Goal: Task Accomplishment & Management: Complete application form

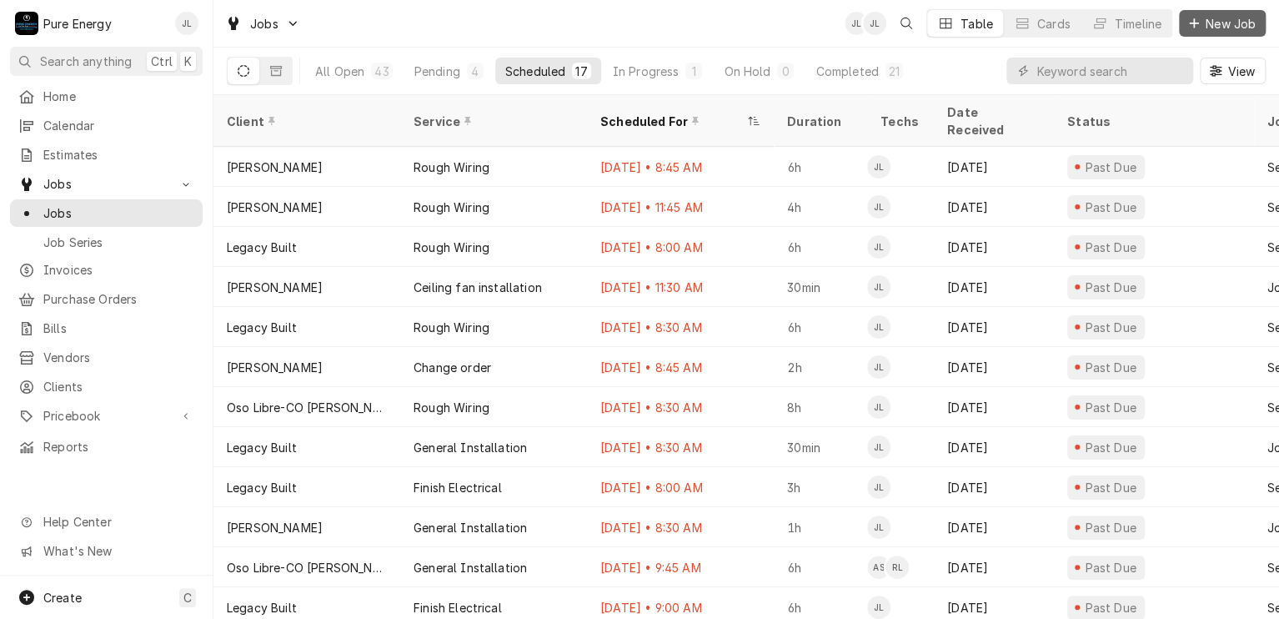
click at [1211, 26] on span "New Job" at bounding box center [1230, 24] width 57 height 18
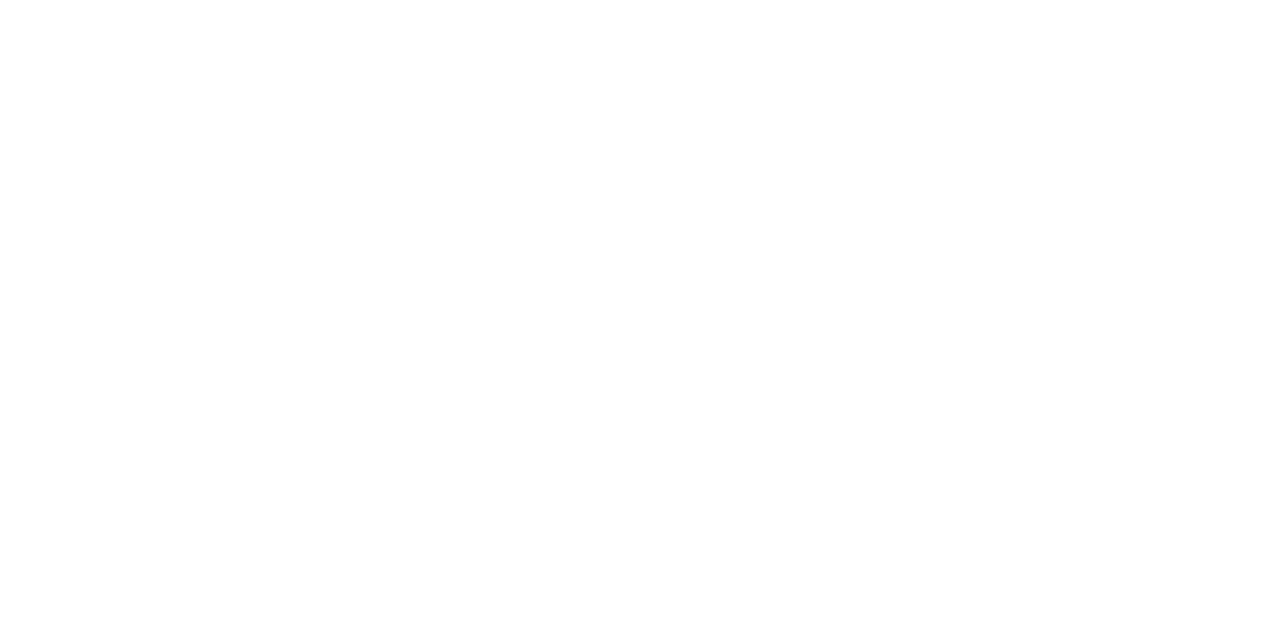
click at [460, 393] on div "Dynamic Content Wrapper" at bounding box center [639, 309] width 1279 height 619
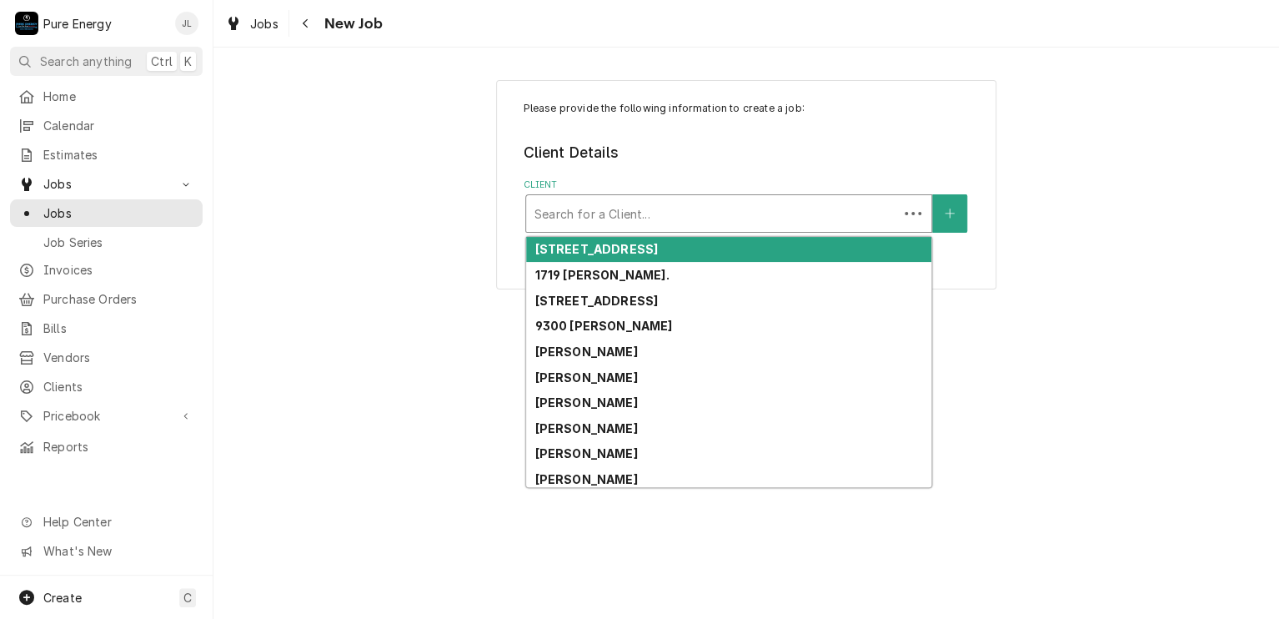
click at [649, 209] on div "Client" at bounding box center [711, 213] width 355 height 30
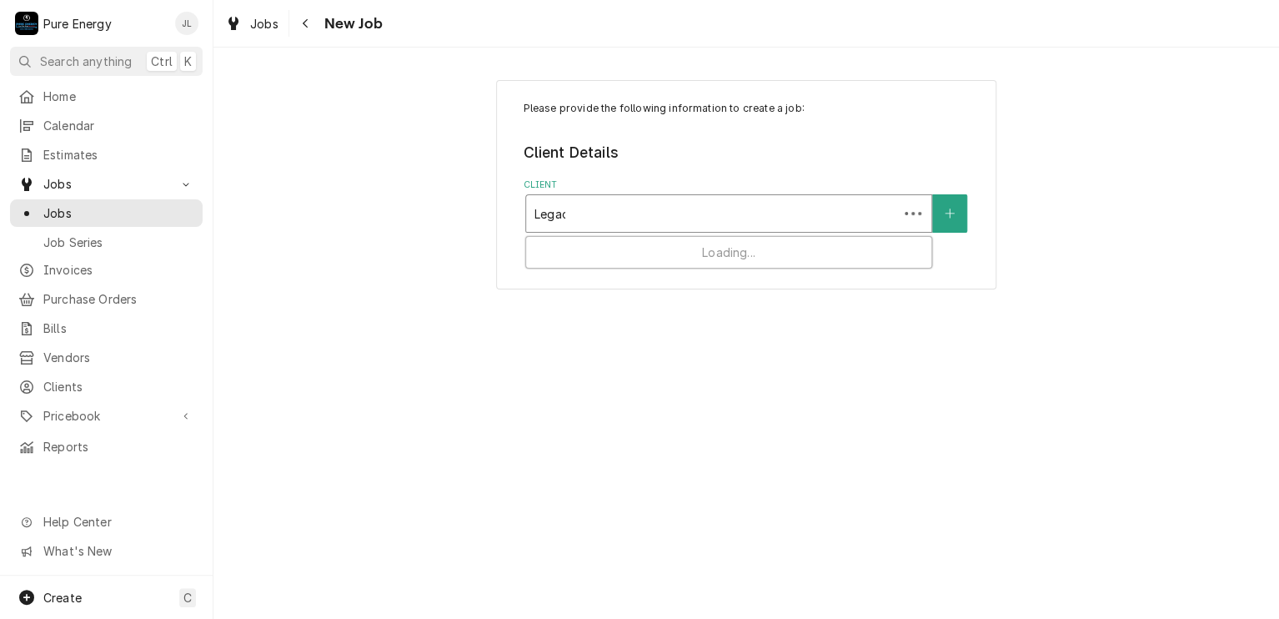
type input "Legacy"
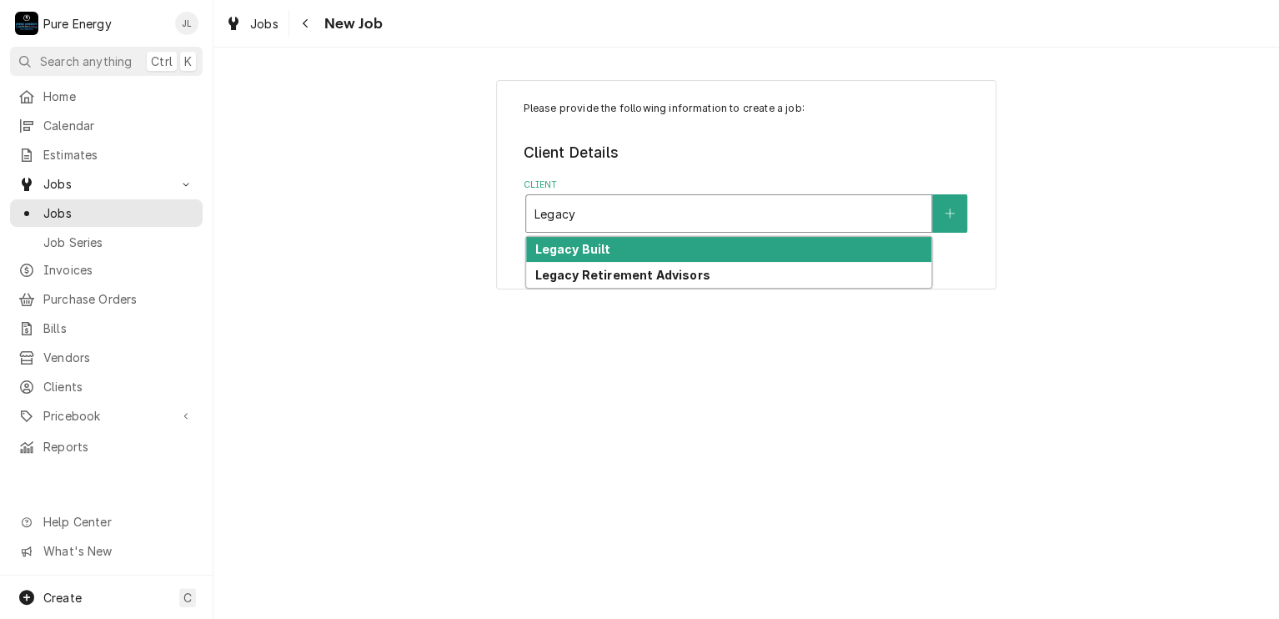
click at [633, 254] on div "Legacy Built" at bounding box center [728, 250] width 405 height 26
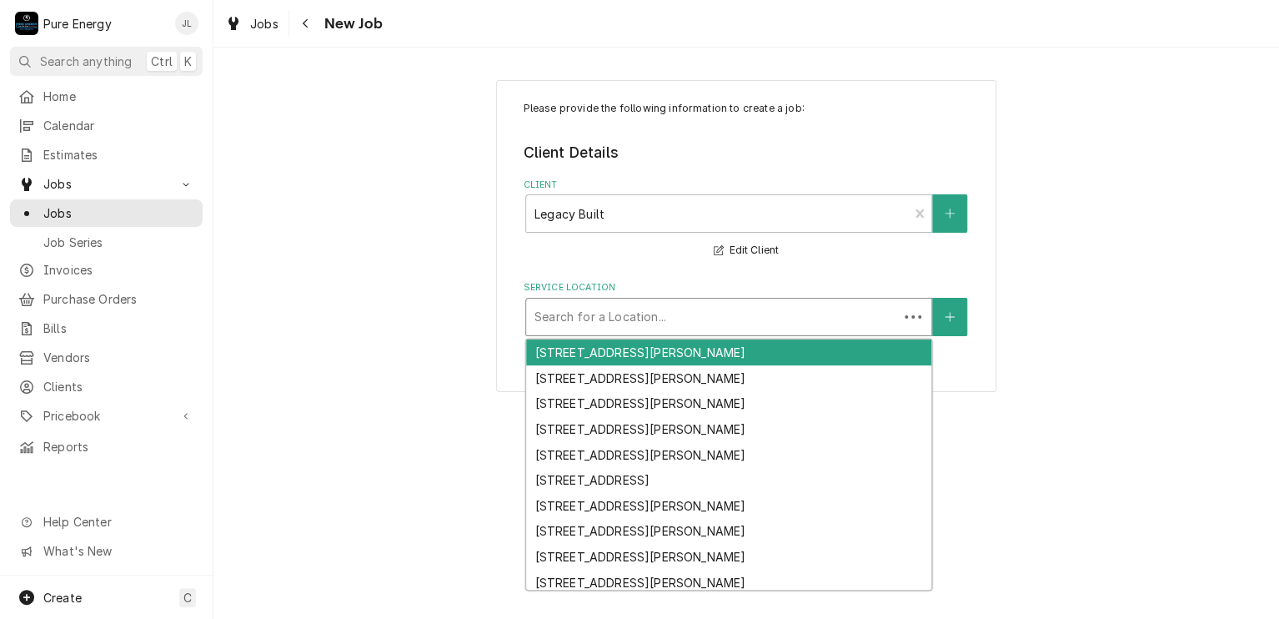
click at [627, 314] on div "Service Location" at bounding box center [711, 317] width 355 height 30
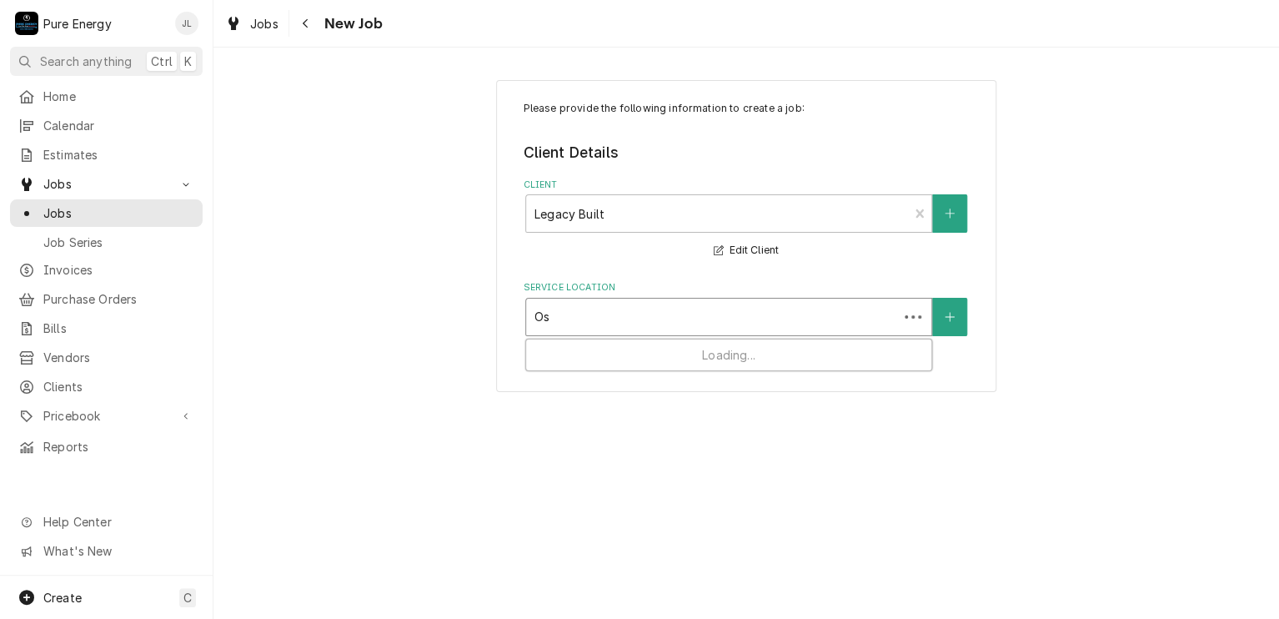
type input "Oso"
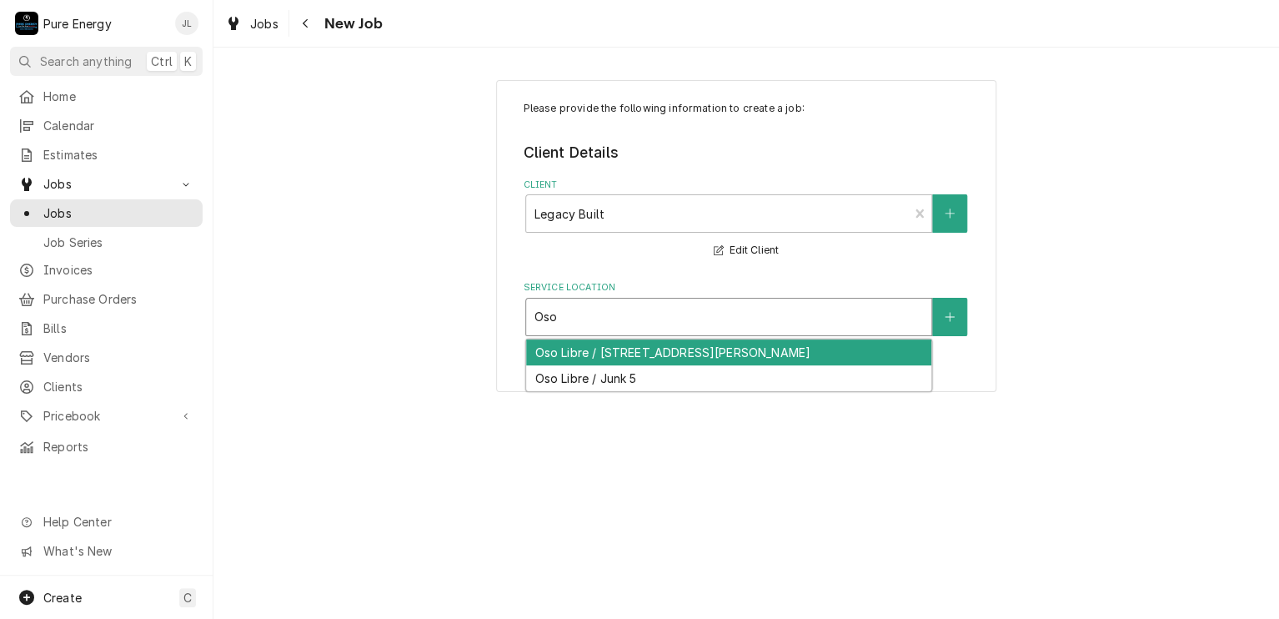
click at [631, 353] on div "Oso Libre / [STREET_ADDRESS][PERSON_NAME]" at bounding box center [728, 352] width 405 height 26
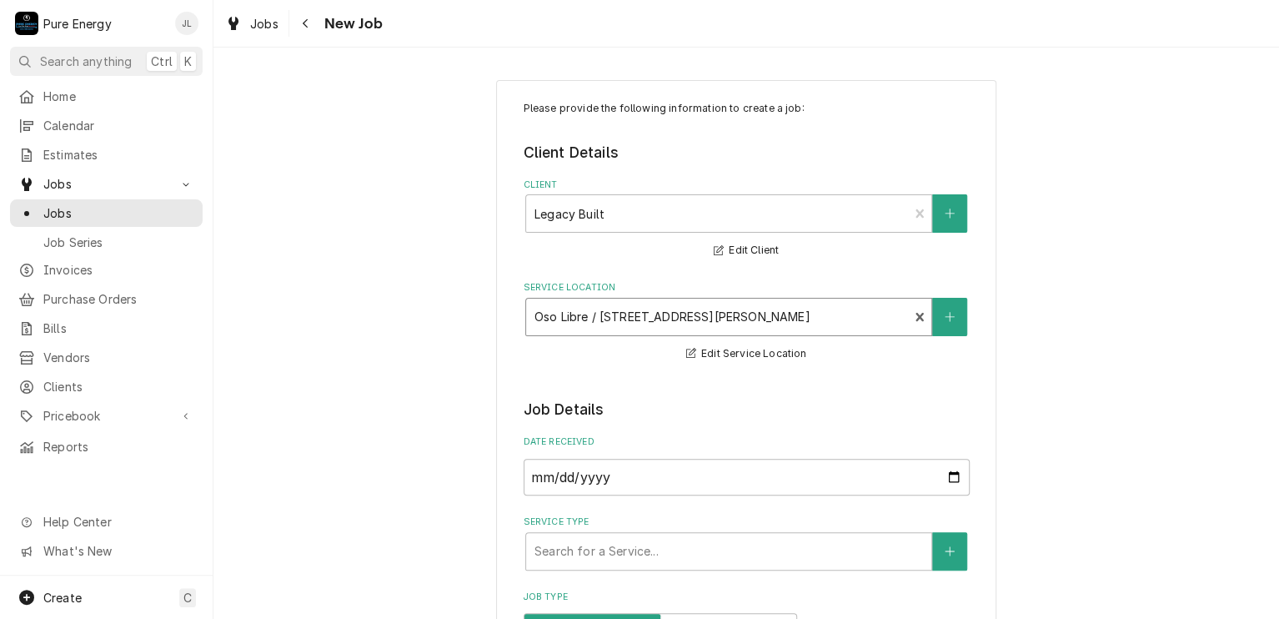
scroll to position [250, 0]
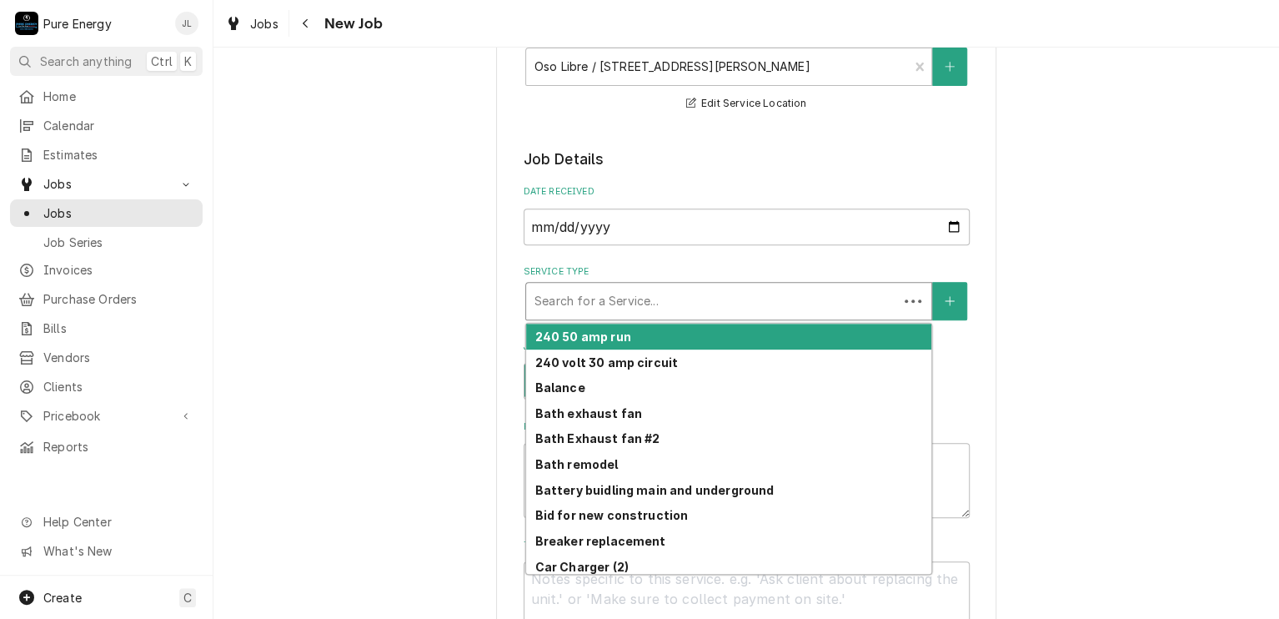
click at [639, 307] on div "Service Type" at bounding box center [711, 301] width 355 height 30
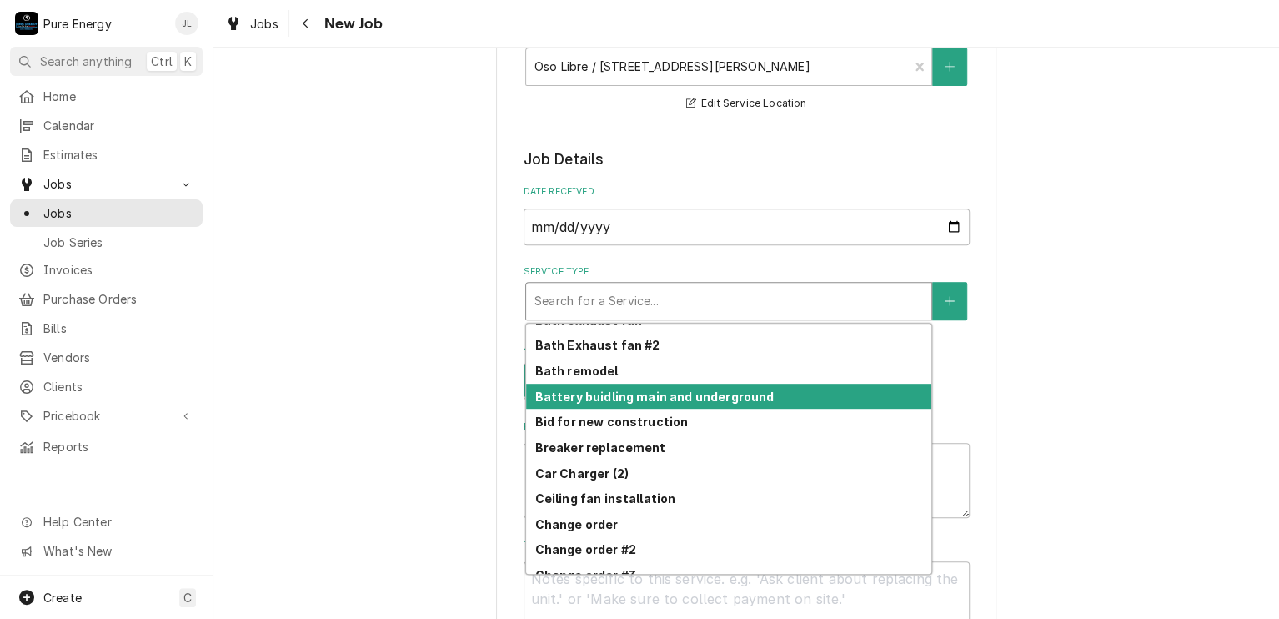
scroll to position [427, 0]
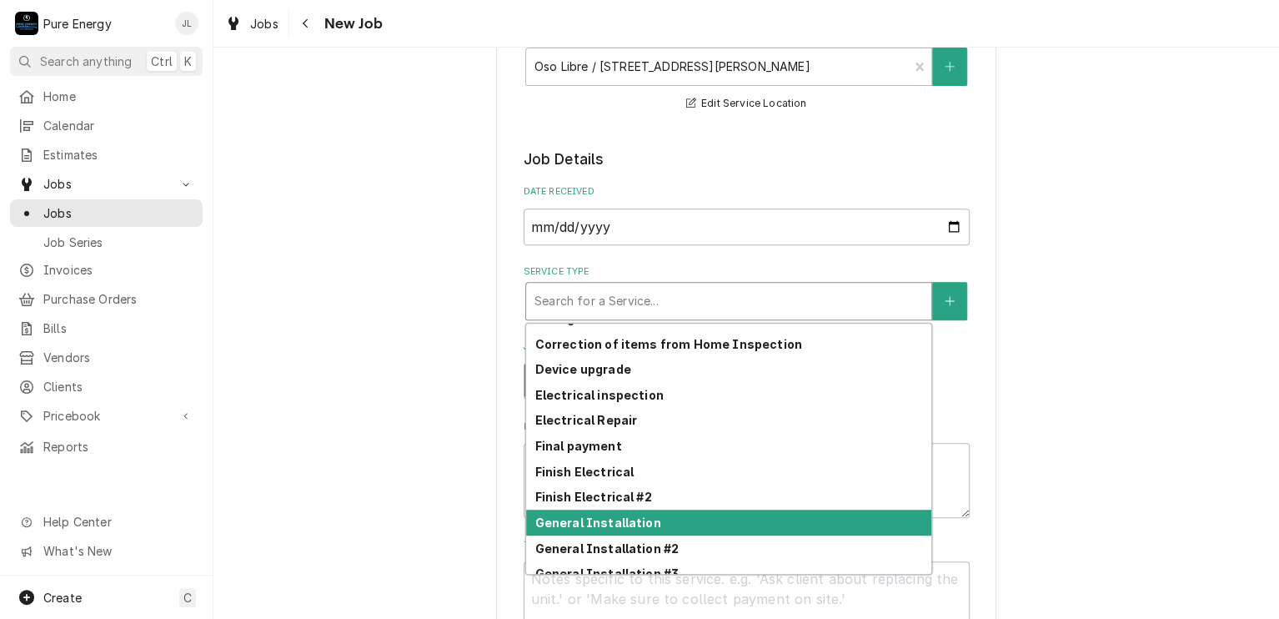
click at [627, 523] on strong "General Installation" at bounding box center [597, 522] width 126 height 14
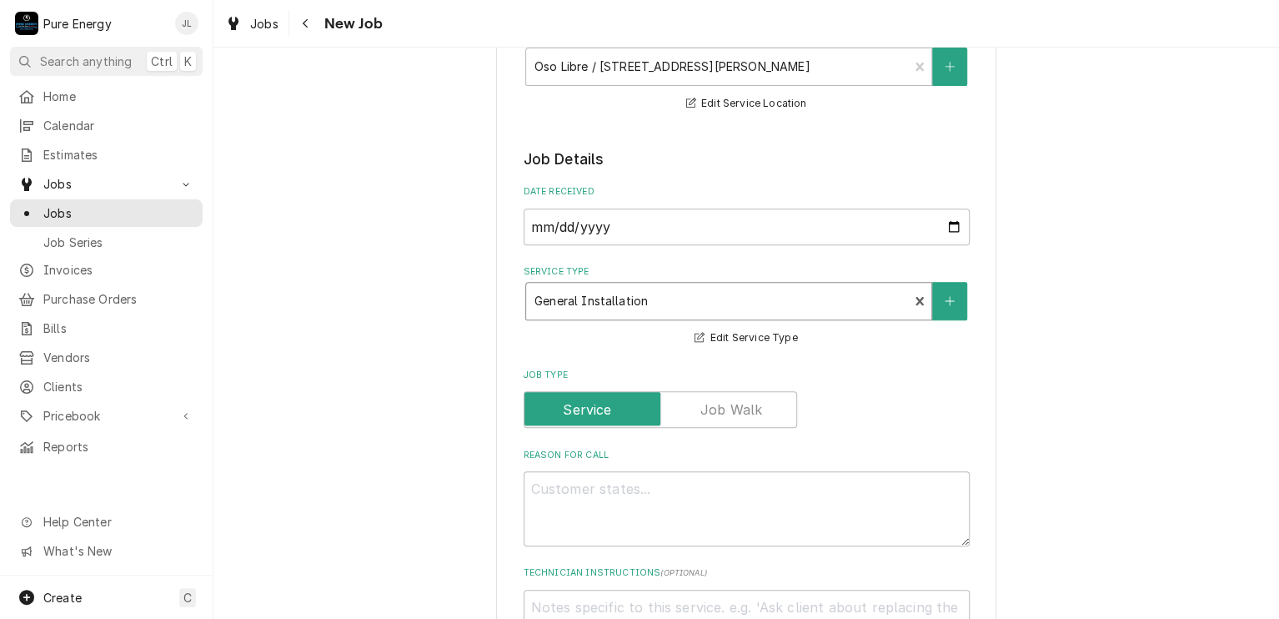
scroll to position [417, 0]
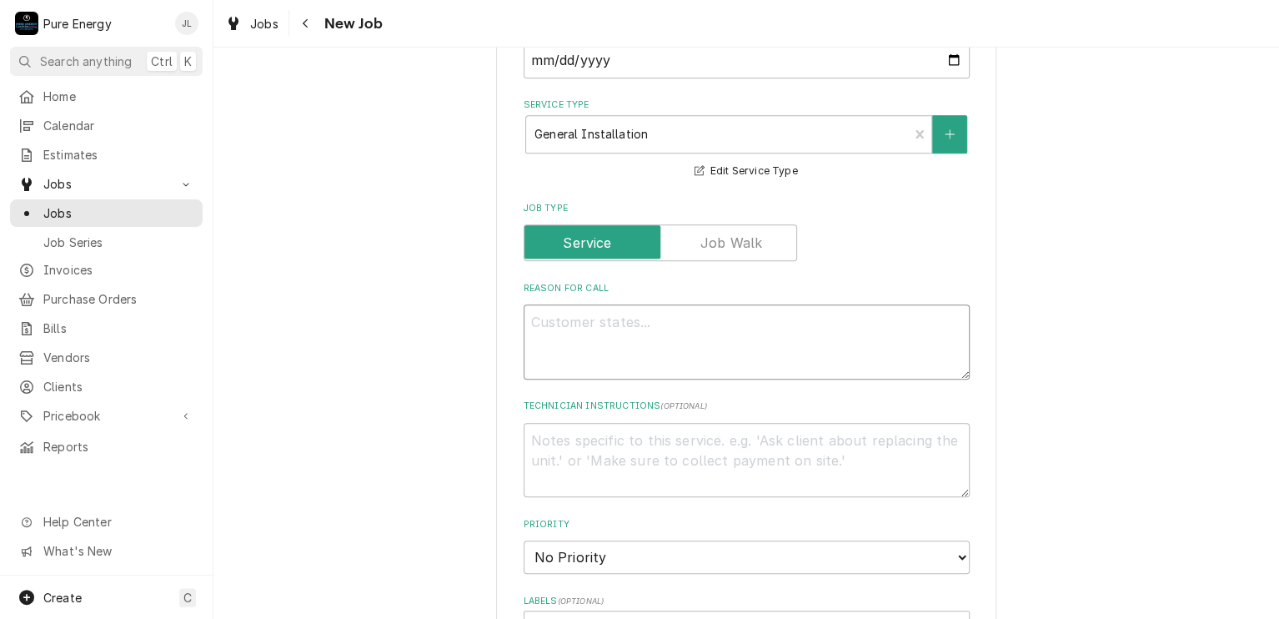
click at [594, 340] on textarea "Reason For Call" at bounding box center [747, 341] width 446 height 75
type textarea "x"
type textarea "F"
type textarea "x"
type textarea "Fo"
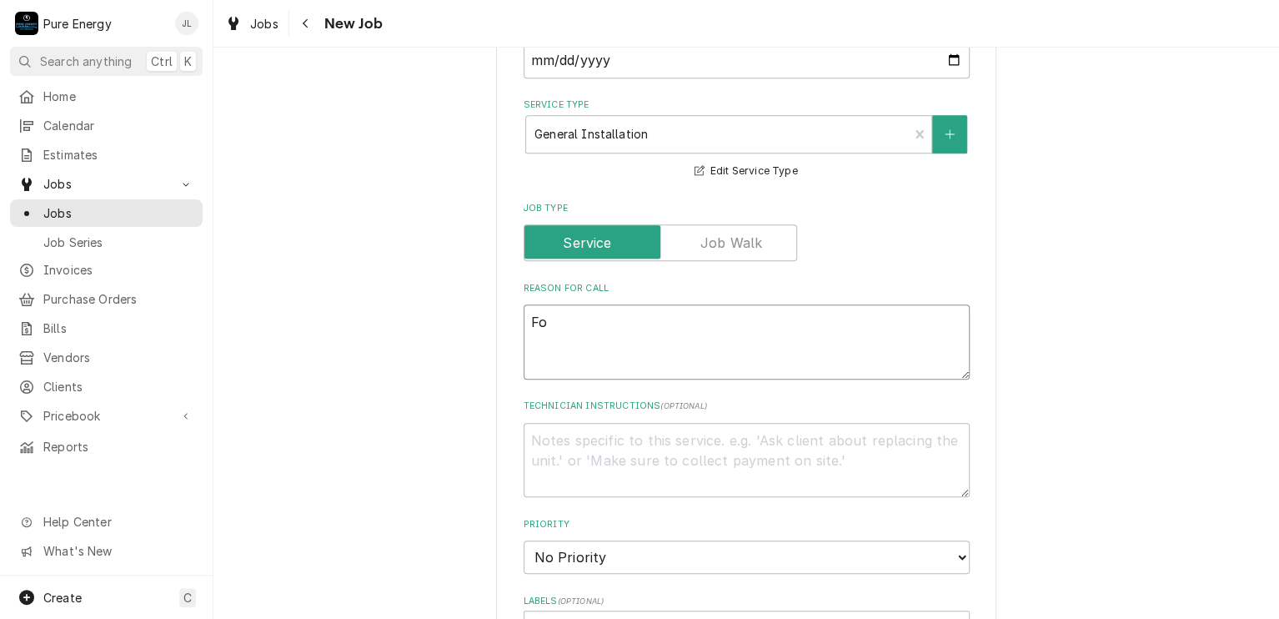
type textarea "x"
type textarea "For"
type textarea "x"
type textarea "For th"
type textarea "x"
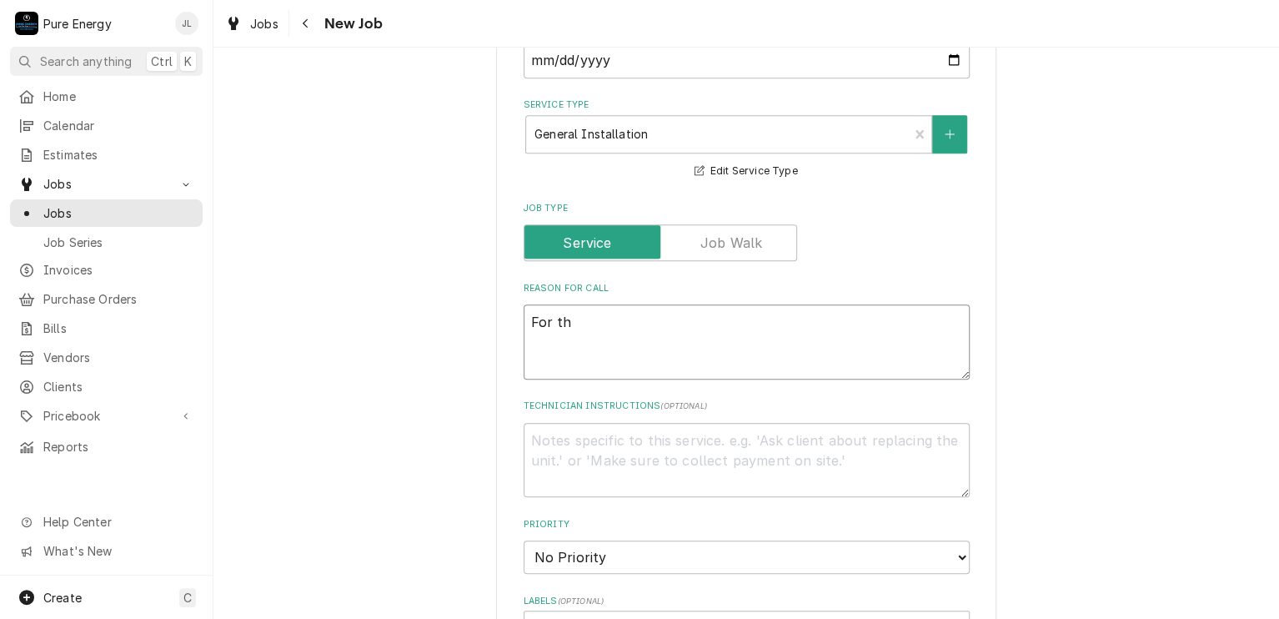
type textarea "For the"
type textarea "x"
type textarea "For the"
type textarea "x"
type textarea "For the u"
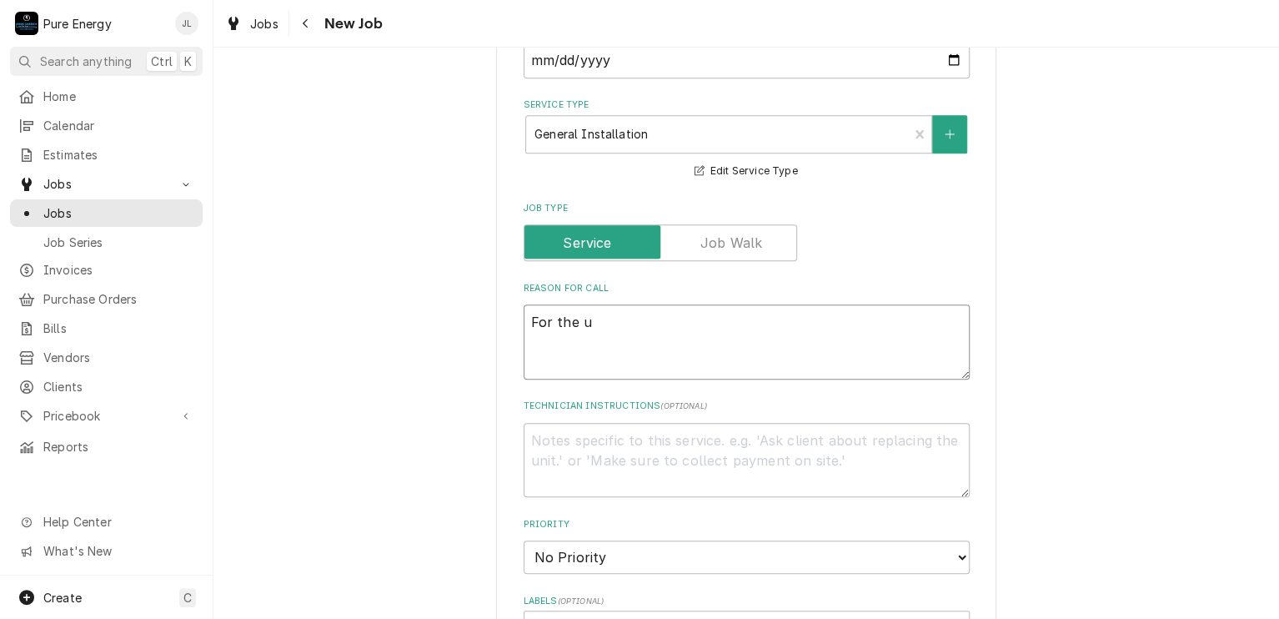
type textarea "x"
type textarea "For the up"
type textarea "x"
type textarea "For the upco"
type textarea "x"
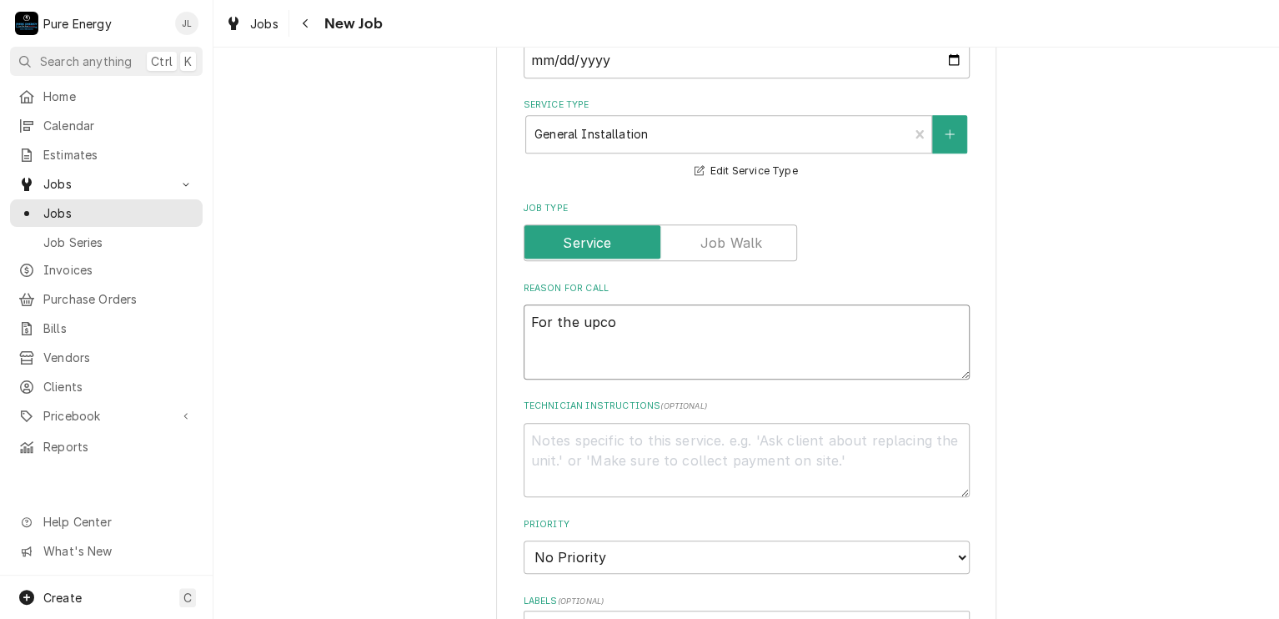
type textarea "For the upcoi"
type textarea "x"
type textarea "For the upcoin"
type textarea "x"
type textarea "For the upcoing"
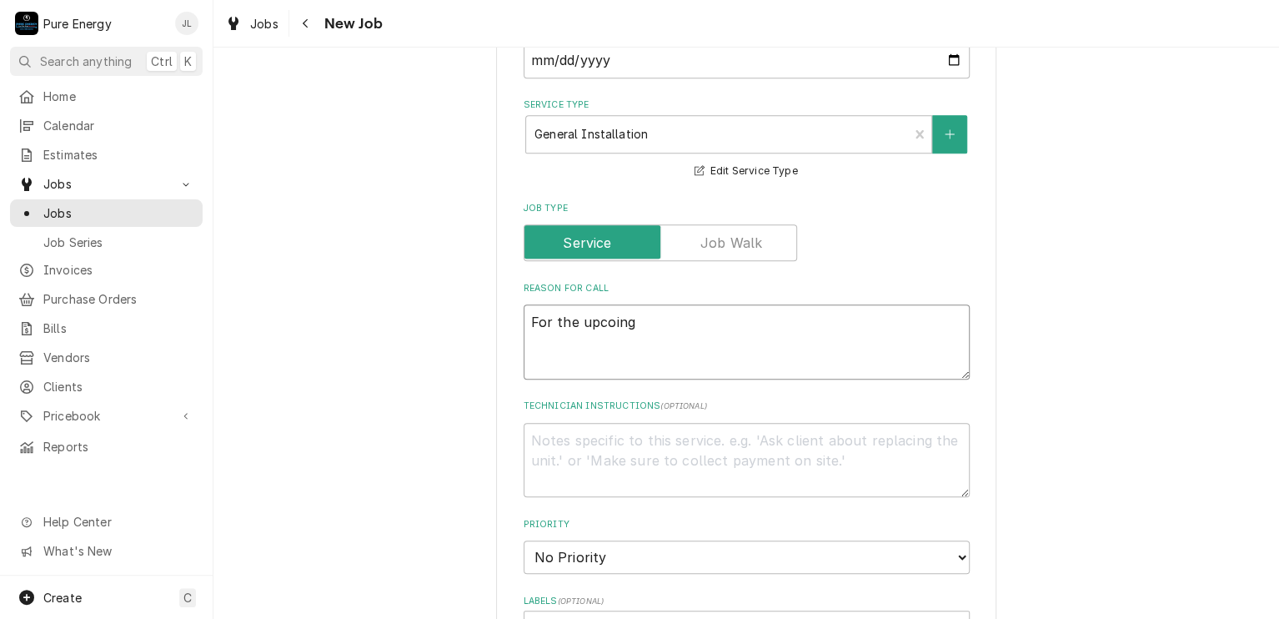
type textarea "x"
type textarea "For the upcoing"
type textarea "x"
type textarea "For the upcoin"
type textarea "x"
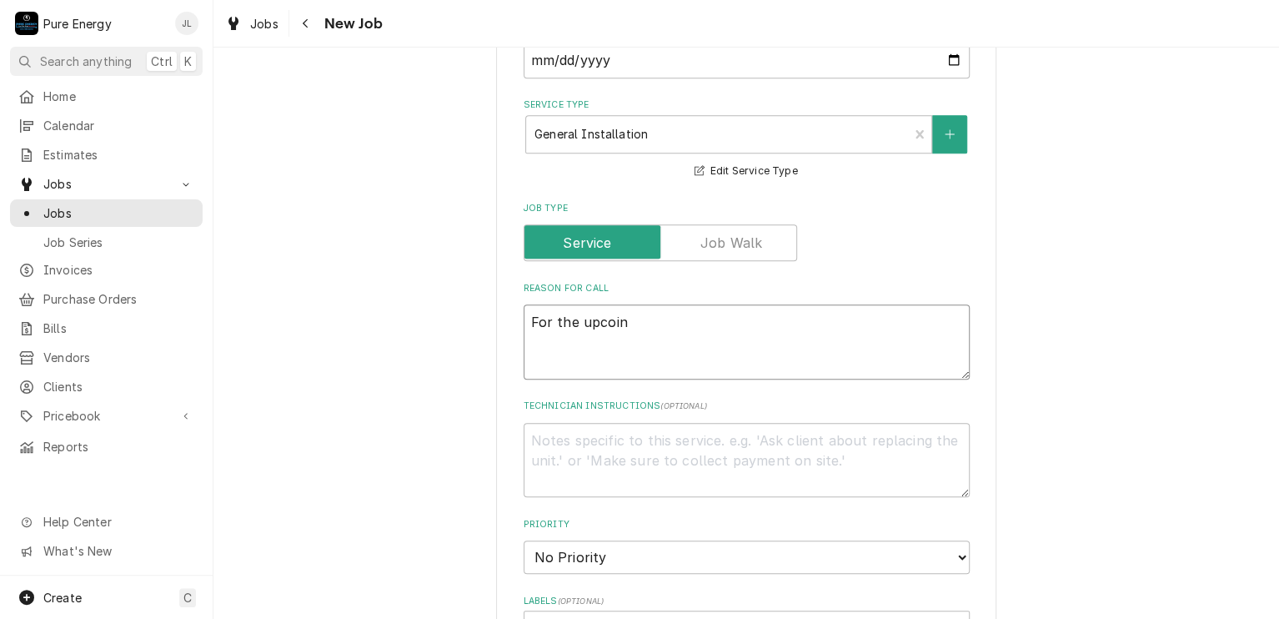
type textarea "For the upcoi"
type textarea "x"
type textarea "For the upco"
type textarea "x"
type textarea "For the upcom"
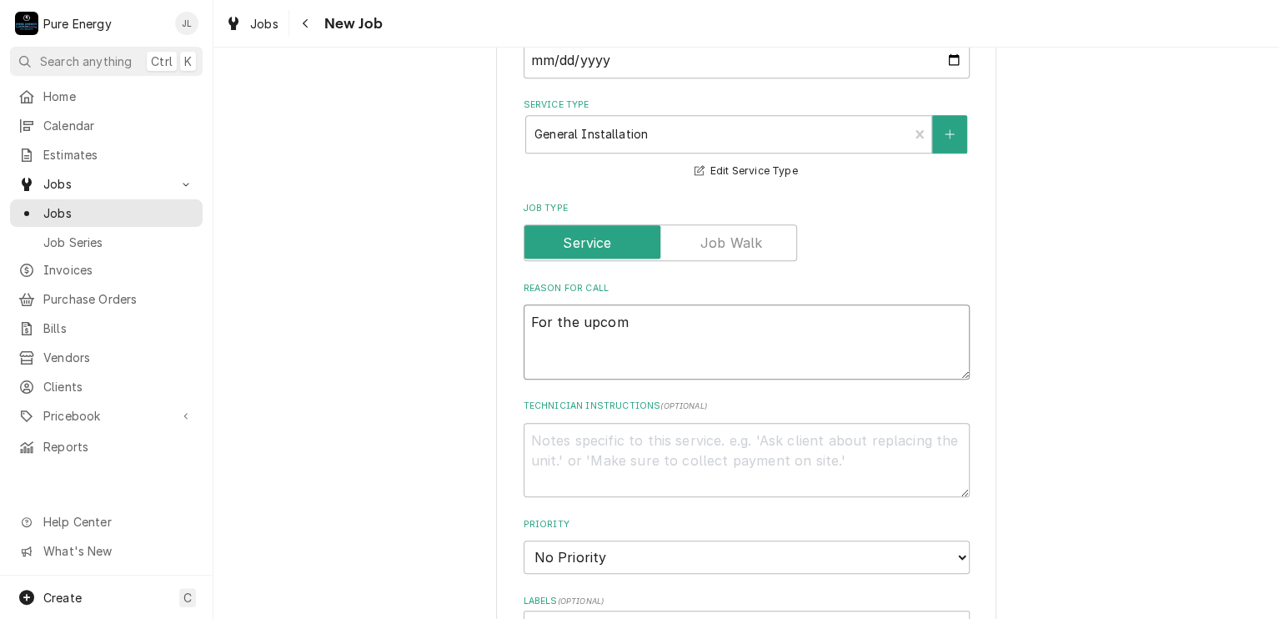
type textarea "x"
type textarea "For the upcomn"
type textarea "x"
type textarea "For the upcom"
type textarea "x"
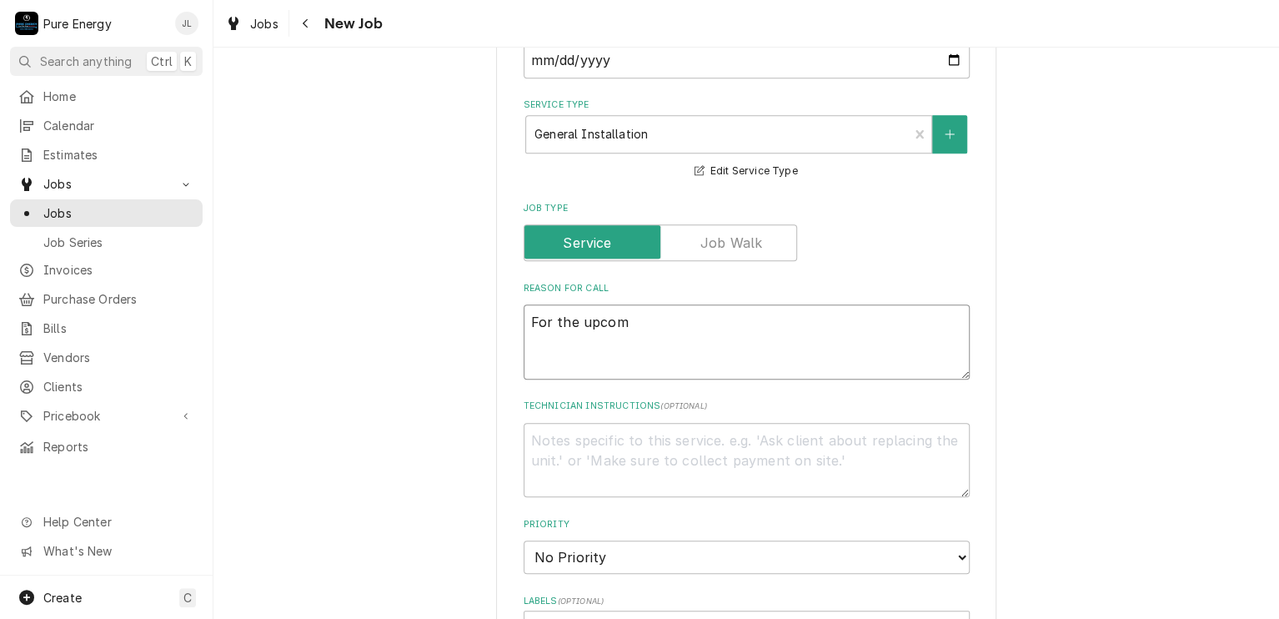
type textarea "For the upcomi"
type textarea "x"
type textarea "For the upcomin"
type textarea "x"
type textarea "For the upcoming"
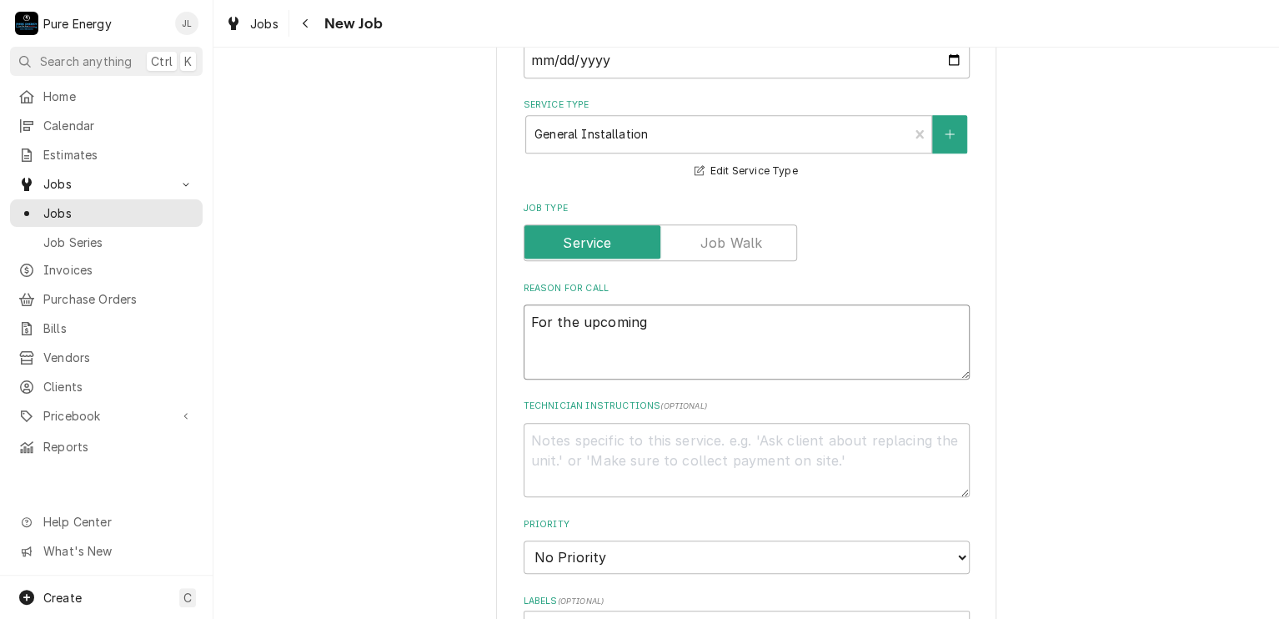
type textarea "x"
type textarea "For the upcoming a"
type textarea "x"
type textarea "For the upcoming ad"
type textarea "x"
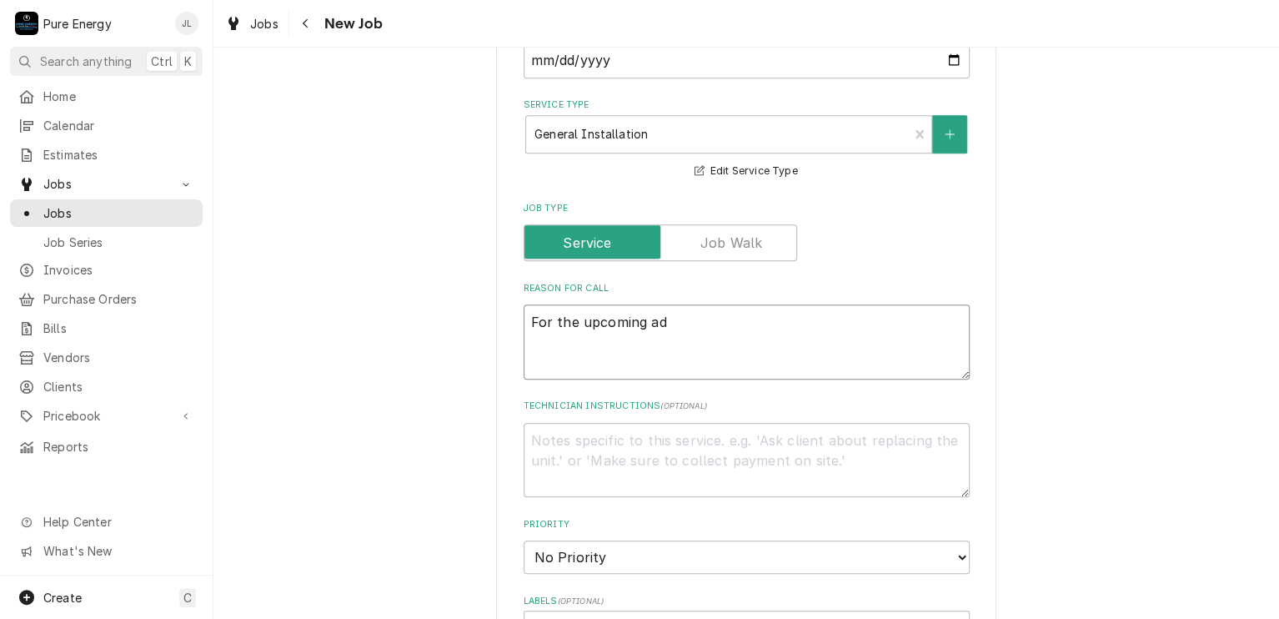
type textarea "For the upcoming add"
type textarea "x"
type textarea "For the upcoming addi"
type textarea "x"
type textarea "For the upcoming additi"
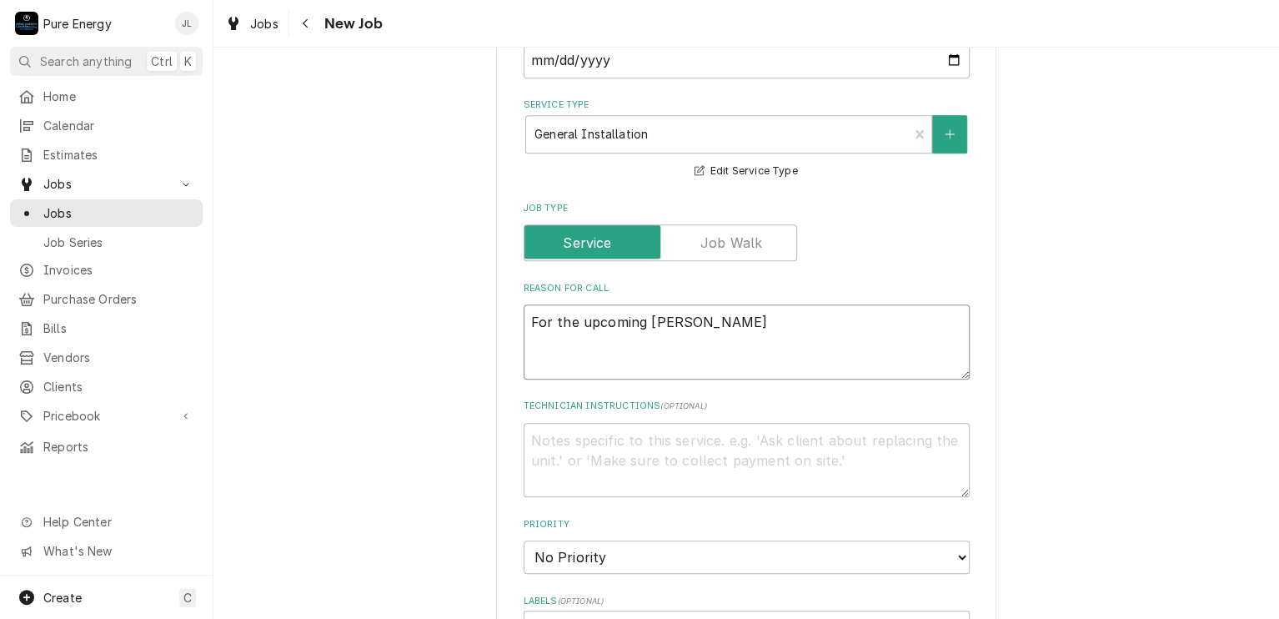
type textarea "x"
type textarea "For the upcoming additio"
type textarea "x"
type textarea "For the upcoming addition"
type textarea "x"
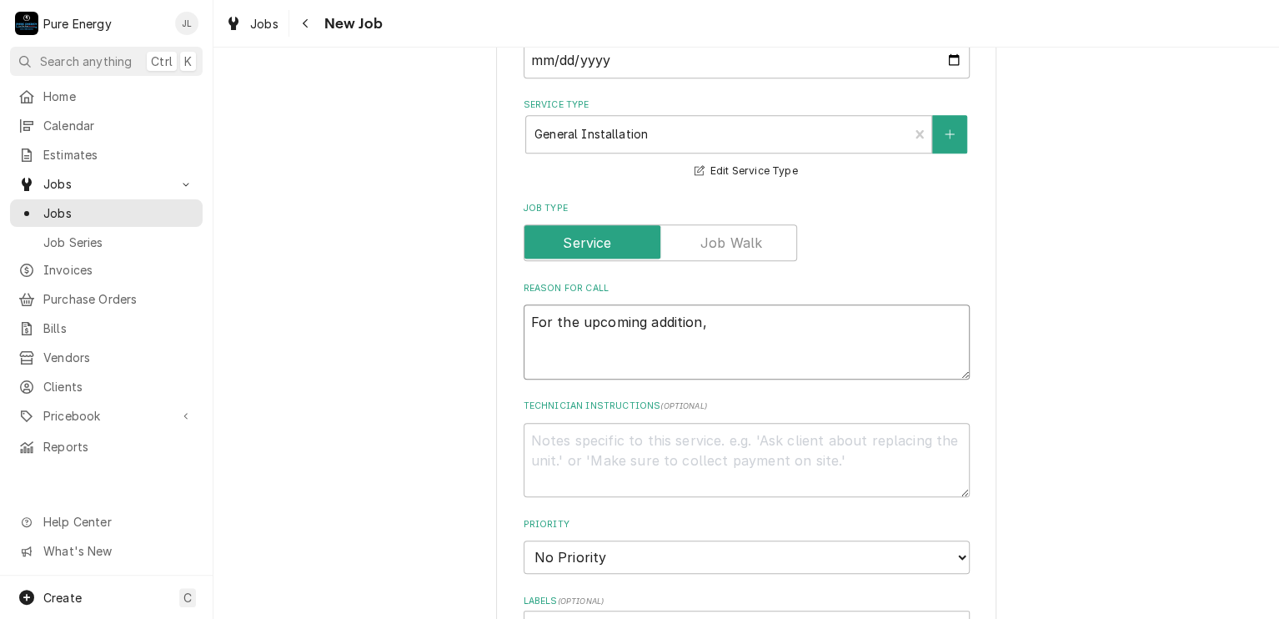
type textarea "For the upcoming addition,"
type textarea "x"
type textarea "For the upcoming addition, t"
type textarea "x"
type textarea "For the upcoming addition, th"
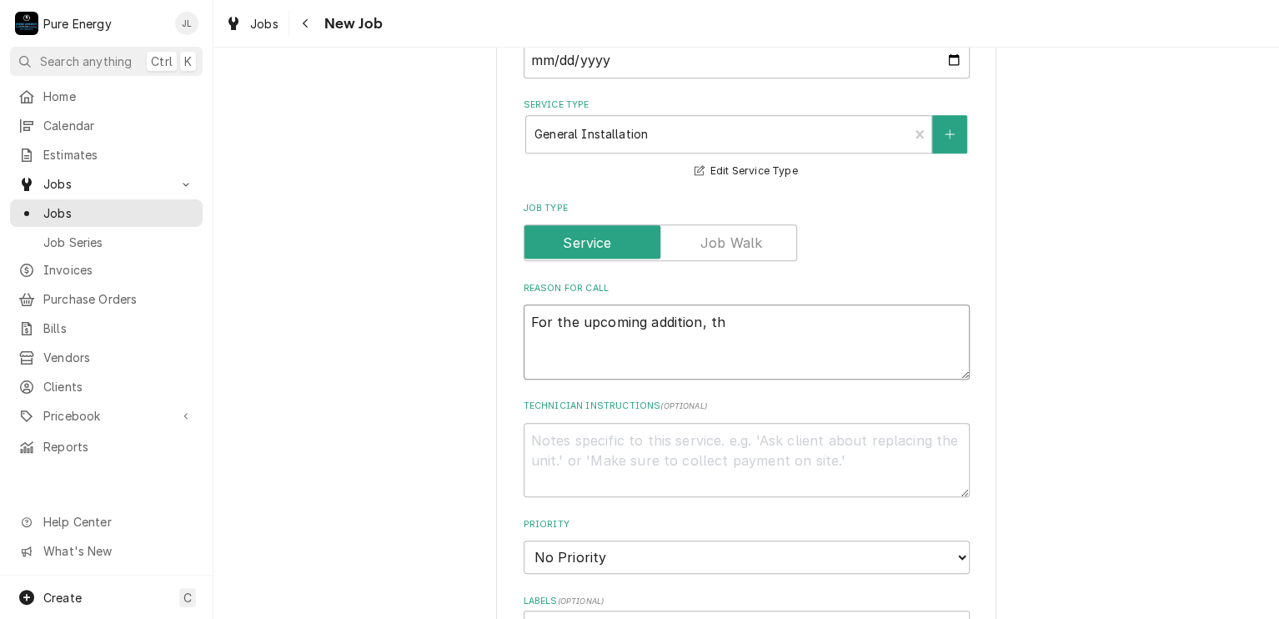
type textarea "x"
type textarea "For the upcoming addition, they"
type textarea "x"
type textarea "For the upcoming addition, they"
type textarea "x"
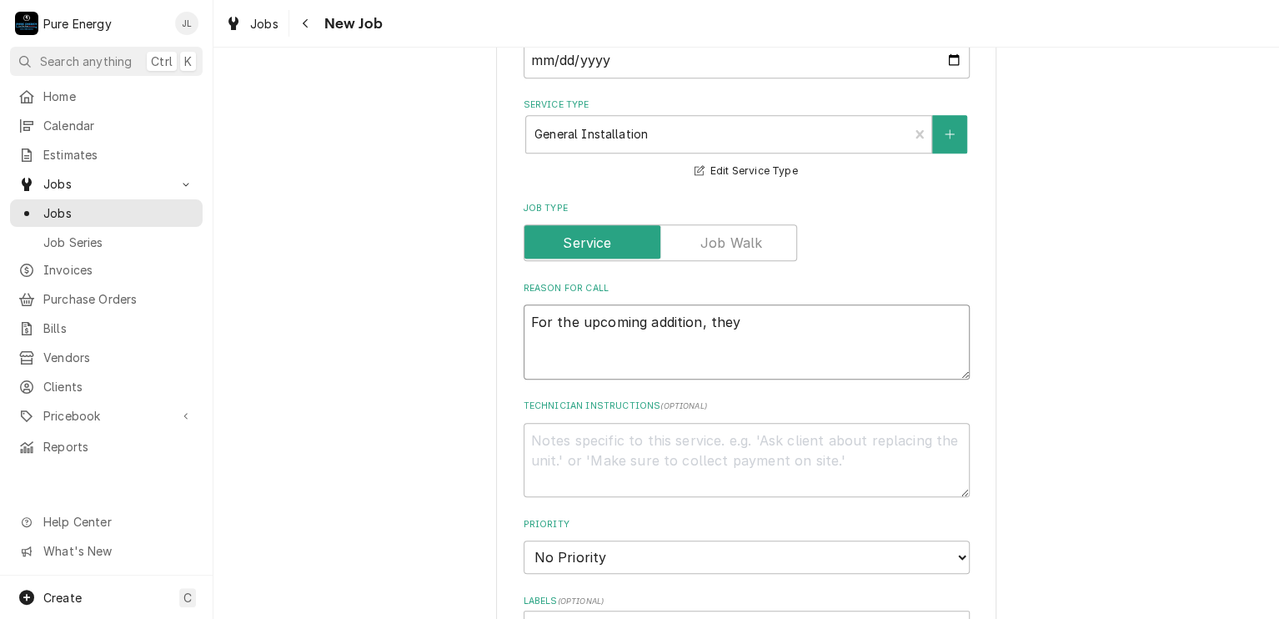
type textarea "For the upcoming addition, they n"
type textarea "x"
type textarea "For the upcoming addition, they ne"
type textarea "x"
type textarea "For the upcoming addition, they nee"
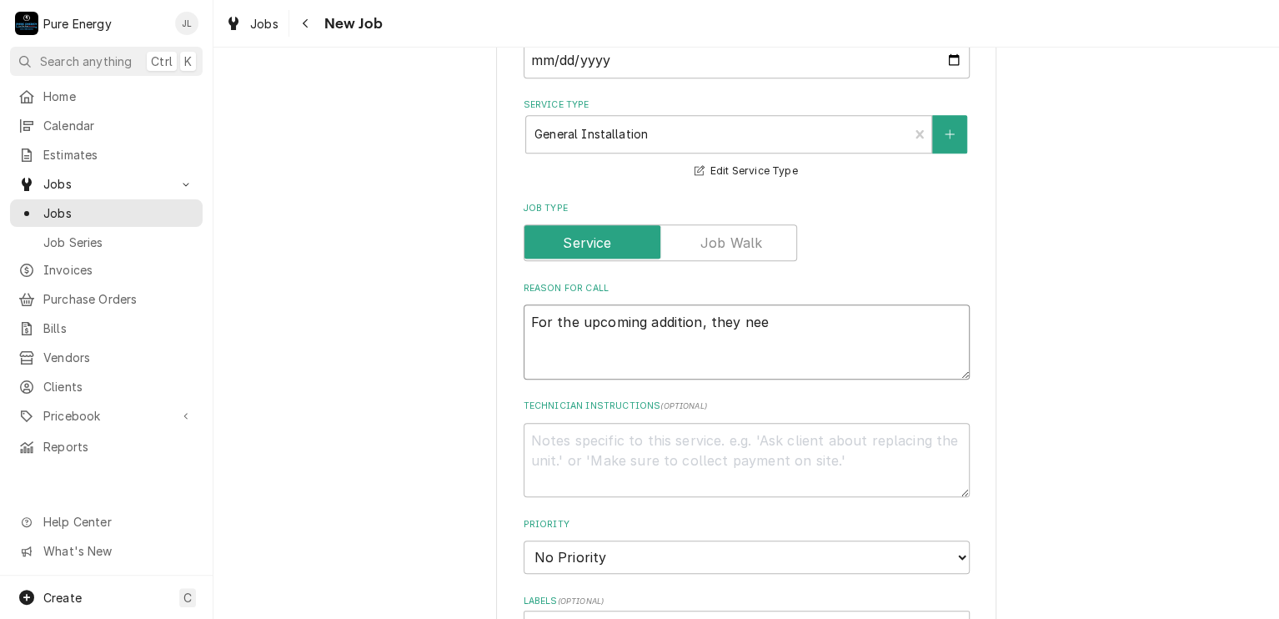
type textarea "x"
type textarea "For the upcoming addition, they need"
type textarea "x"
type textarea "For the upcoming addition, they need"
type textarea "x"
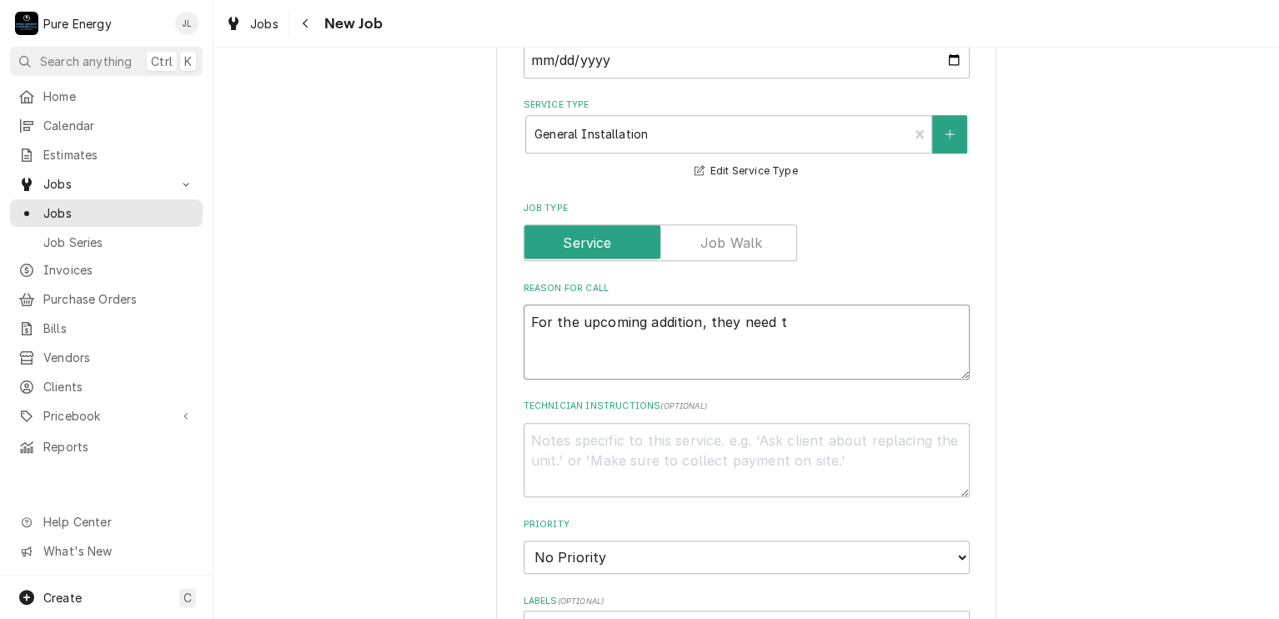
type textarea "For the upcoming addition, they need to"
type textarea "x"
type textarea "For the upcoming addition, they need to"
type textarea "x"
type textarea "For the upcoming addition, they need to r"
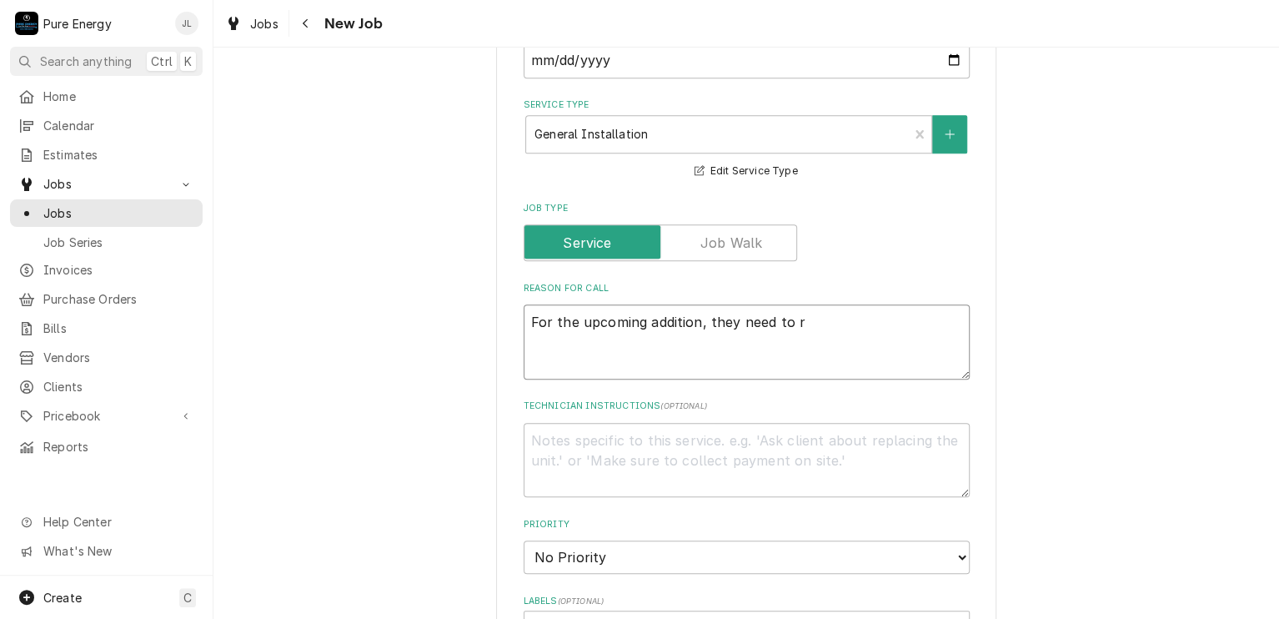
type textarea "x"
type textarea "For the upcoming addition, they need to re"
type textarea "x"
type textarea "For the upcoming addition, they need to rem"
type textarea "x"
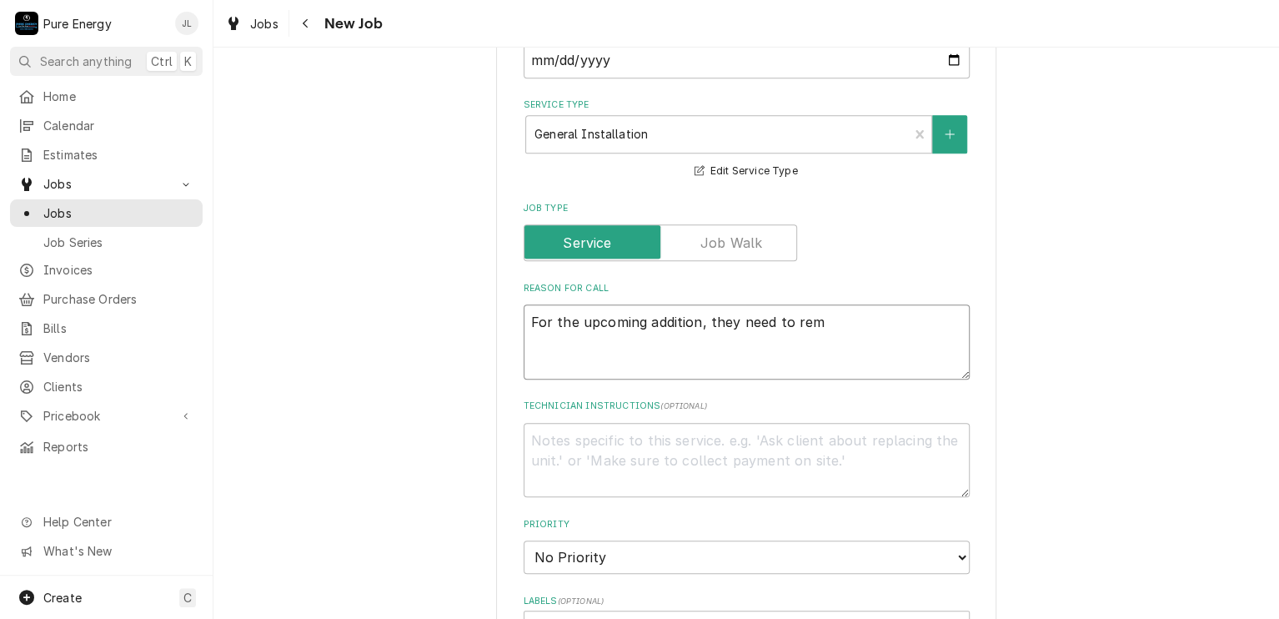
type textarea "For the upcoming addition, they need to re"
type textarea "x"
type textarea "For the upcoming addition, they need to r"
type textarea "x"
type textarea "For the upcoming addition, they need to"
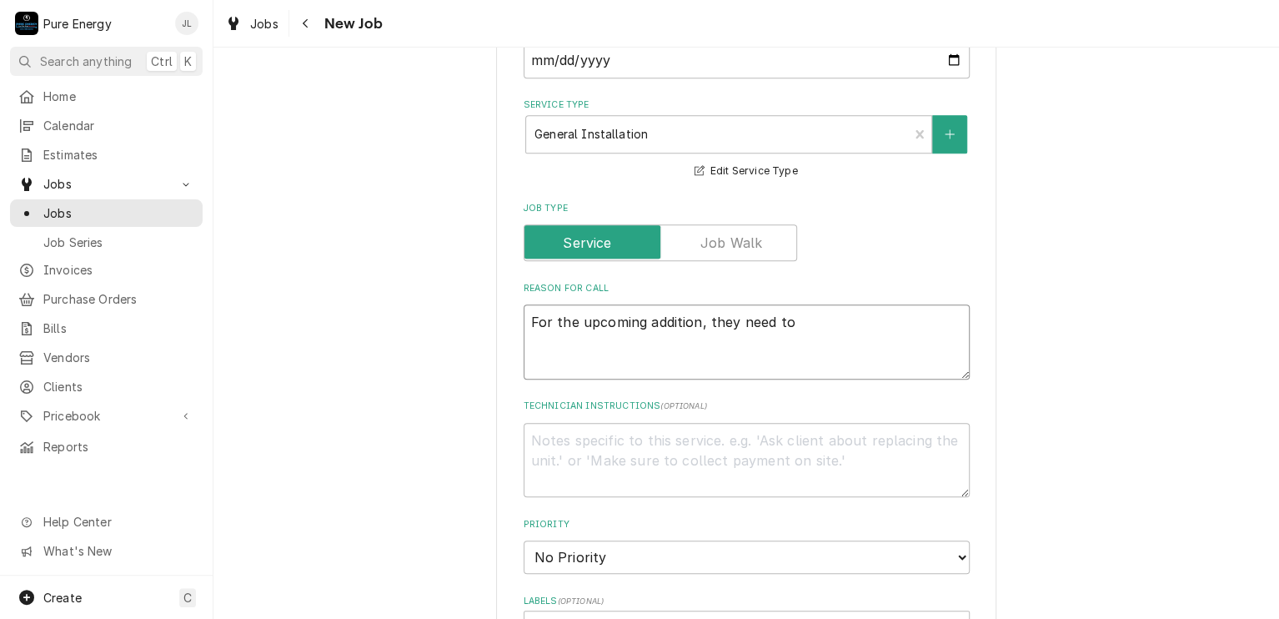
type textarea "x"
type textarea "For the upcoming addition, they need to t"
type textarea "x"
type textarea "For the upcoming addition, they need to te"
type textarea "x"
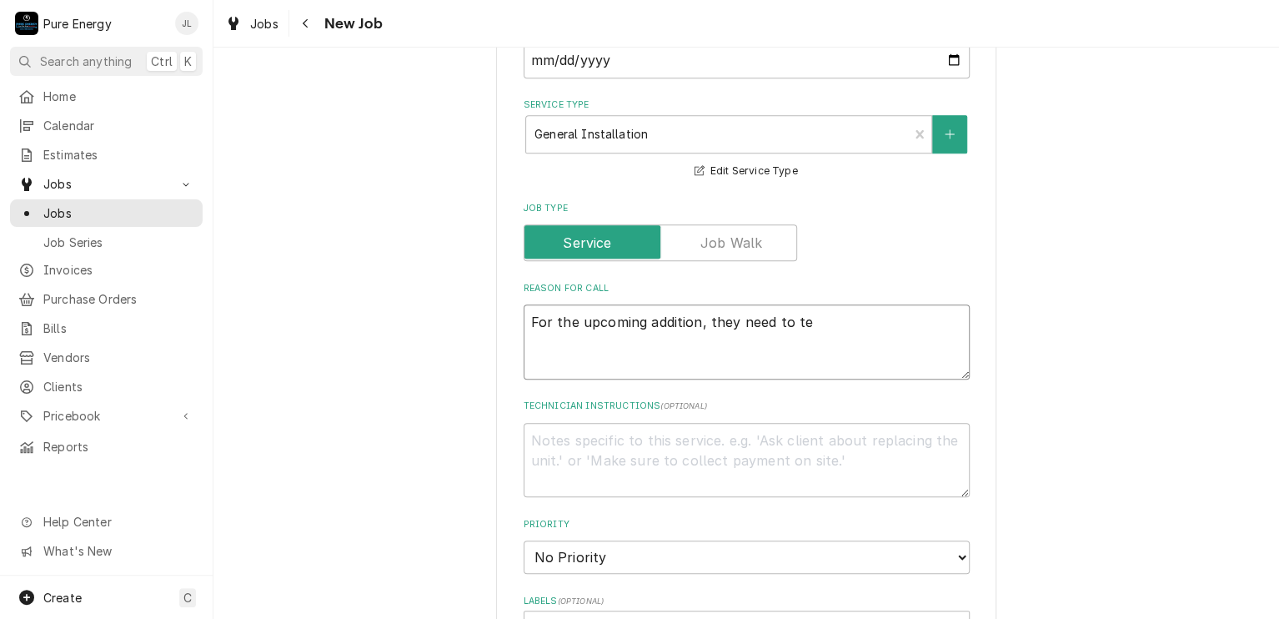
type textarea "For the upcoming addition, they need to tem"
type textarea "x"
type textarea "For the upcoming addition, they need to temo"
type textarea "x"
type textarea "For the upcoming addition, they need to tem"
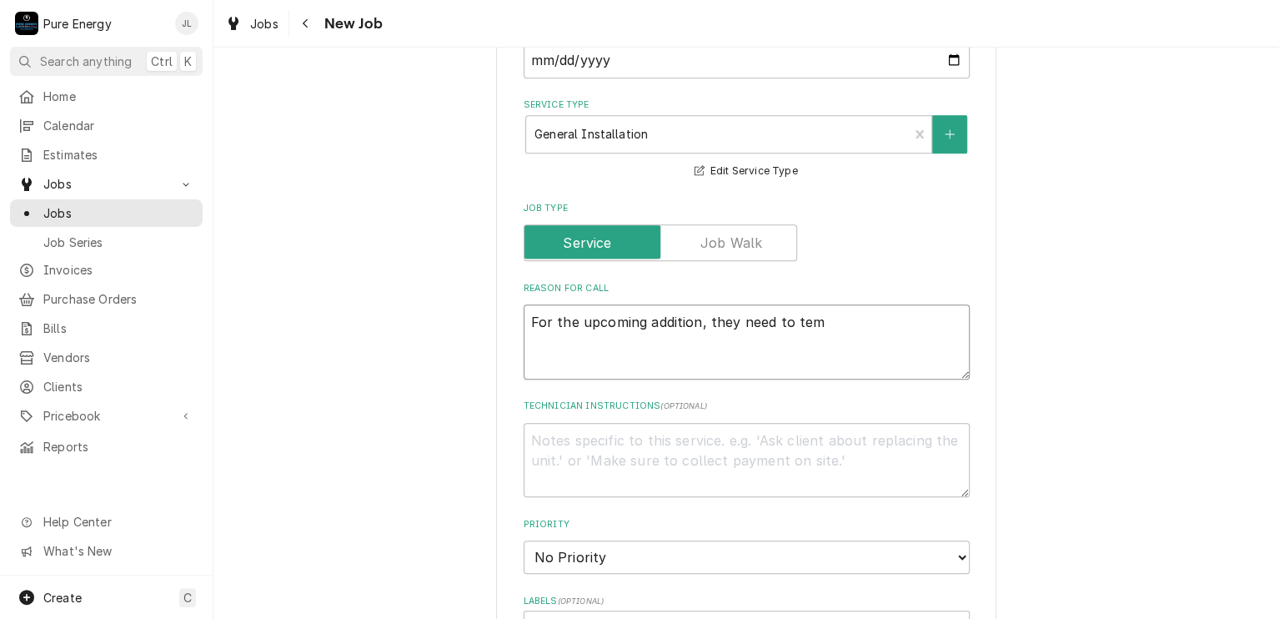
type textarea "x"
type textarea "For the upcoming addition, they need to temp"
type textarea "x"
type textarea "For the upcoming addition, they need to tempo"
type textarea "x"
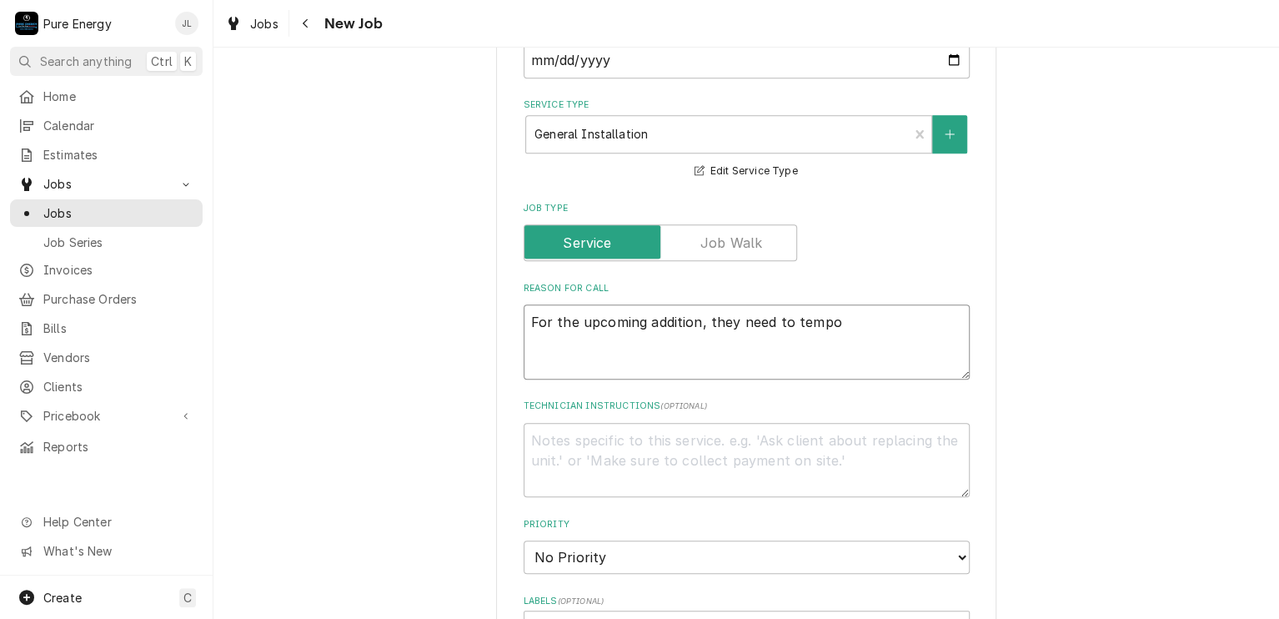
type textarea "For the upcoming addition, they need to tempor"
type textarea "x"
type textarea "For the upcoming addition, they need to tempora"
type textarea "x"
type textarea "For the upcoming addition, they need to temporar"
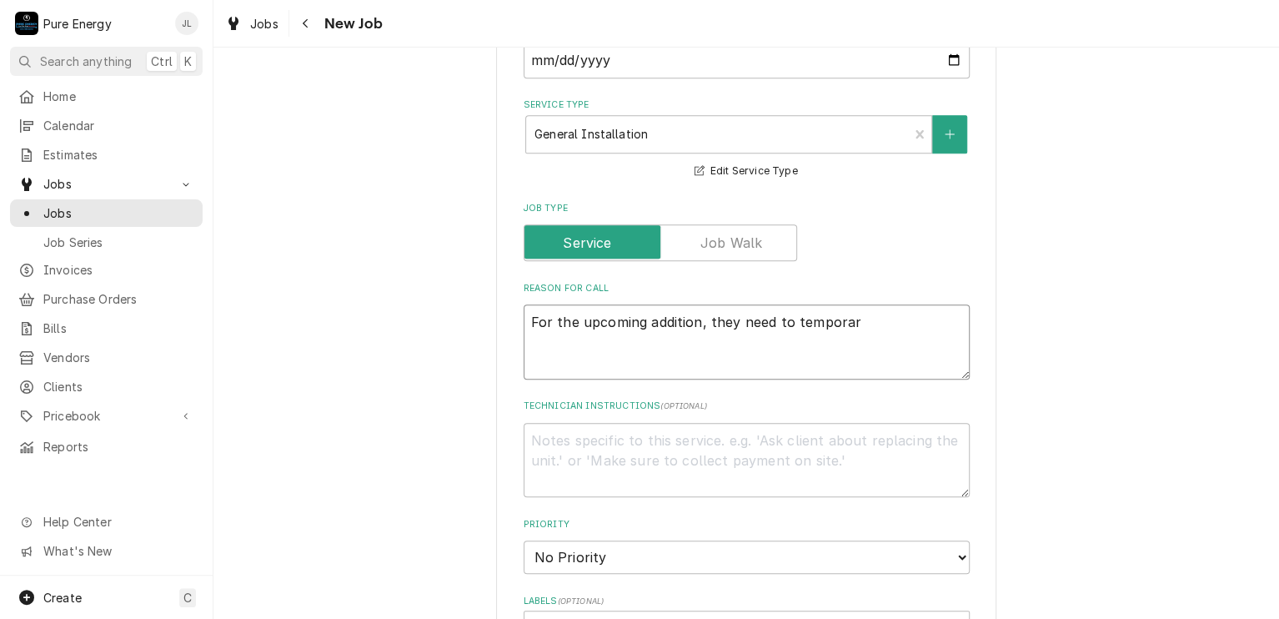
type textarea "x"
type textarea "For the upcoming addition, they need to temporarl"
type textarea "x"
type textarea "For the upcoming addition, they need to temporarly"
type textarea "x"
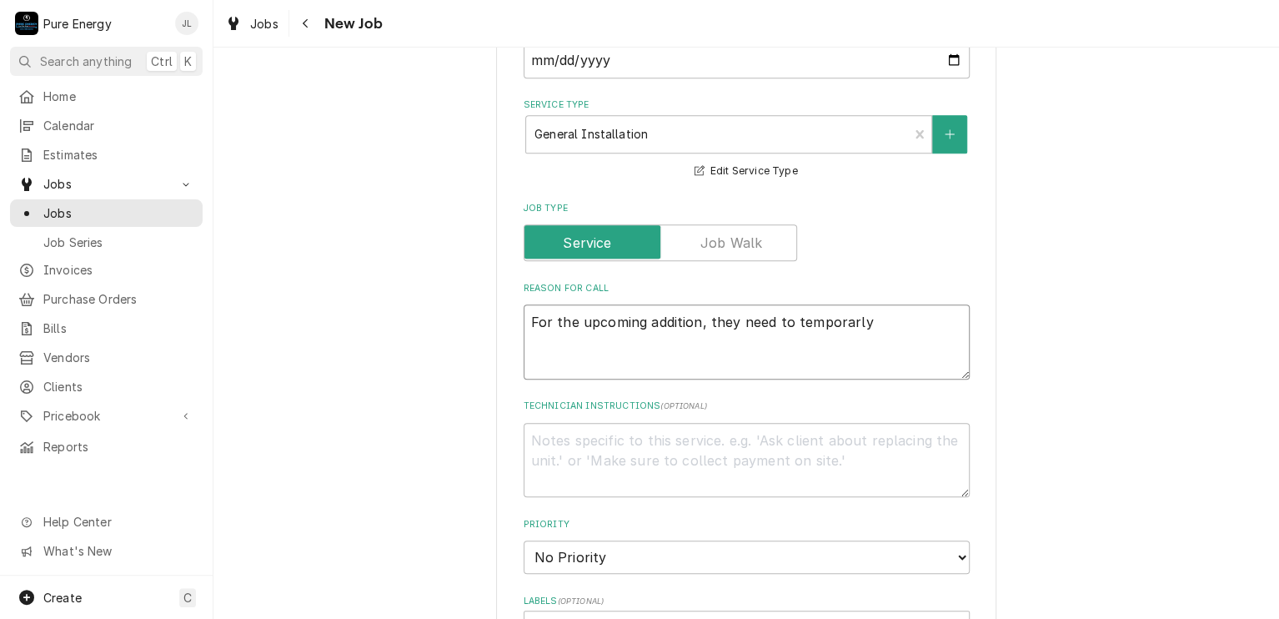
type textarea "For the upcoming addition, they need to temporarly"
type textarea "x"
type textarea "For the upcoming addition, they need to temporarly r"
type textarea "x"
type textarea "For the upcoming addition, they need to temporarly re"
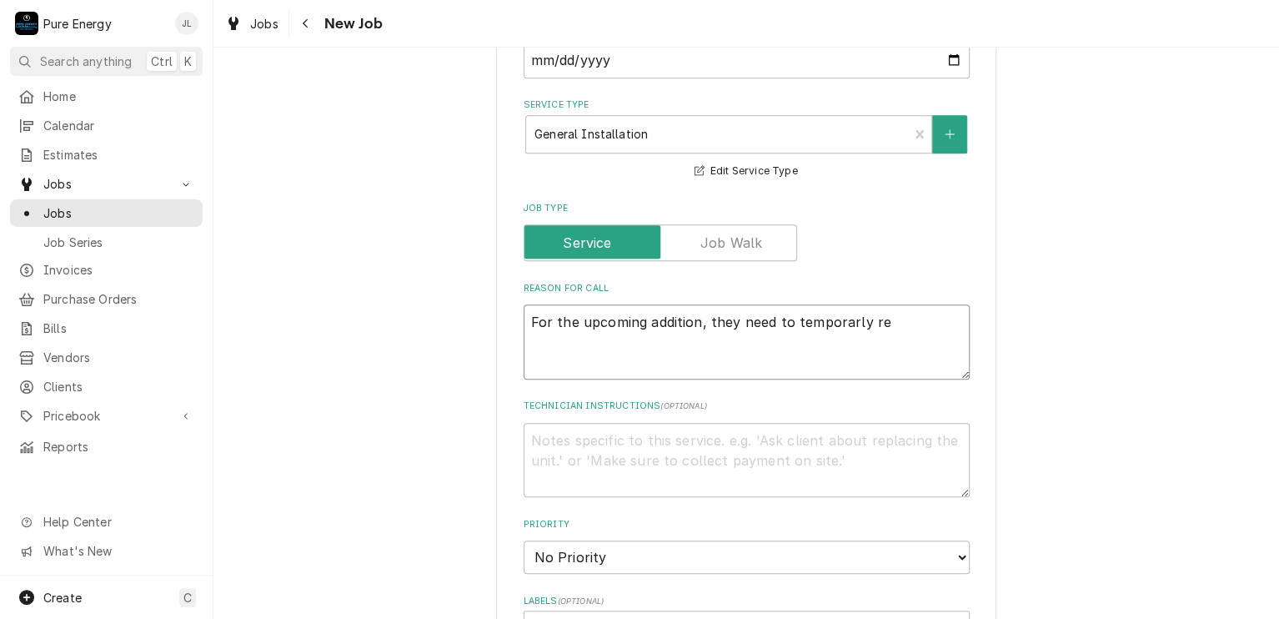
type textarea "x"
type textarea "For the upcoming addition, they need to temporarly rem"
type textarea "x"
type textarea "For the upcoming addition, they need to temporarly remo"
type textarea "x"
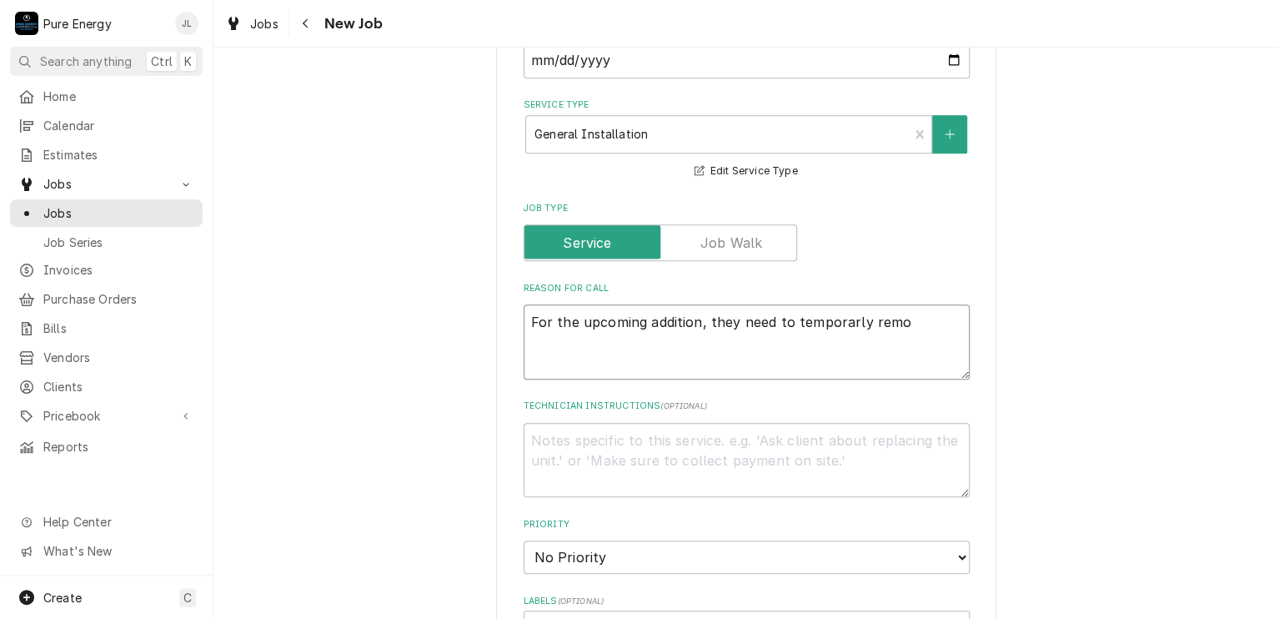
type textarea "For the upcoming addition, they need to temporarly remov"
type textarea "x"
type textarea "For the upcoming addition, they need to temporarly remove"
type textarea "x"
type textarea "For the upcoming addition, they need to temporarly remove th"
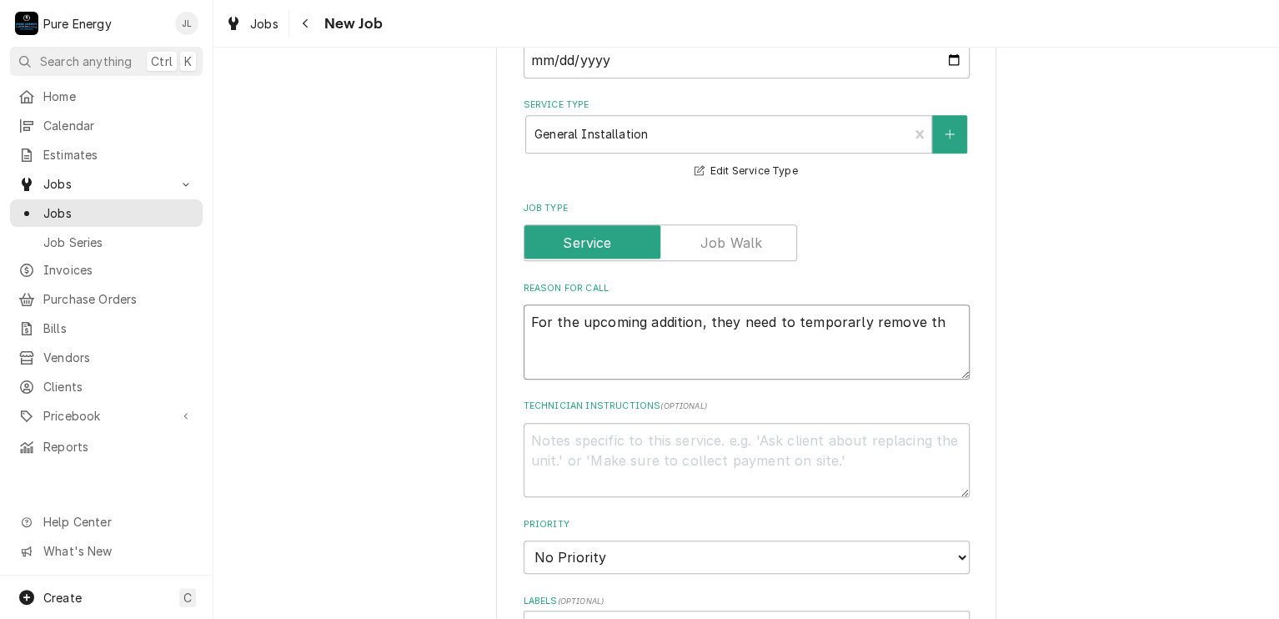
type textarea "x"
type textarea "For the upcoming addition, they need to temporarly remove the"
type textarea "x"
type textarea "For the upcoming addition, they need to temporarly remove the b"
type textarea "x"
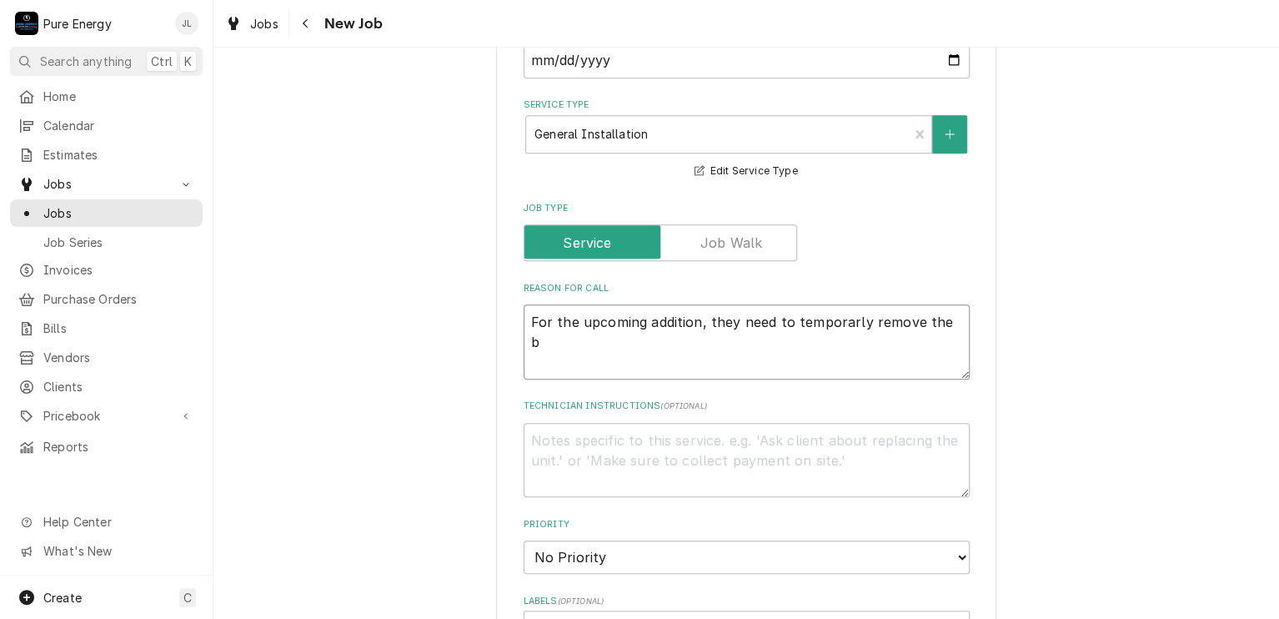
type textarea "For the upcoming addition, they need to temporarly remove the ba"
type textarea "x"
type textarea "For the upcoming addition, they need to temporarly remove the bac"
type textarea "x"
type textarea "For the upcoming addition, they need to temporarly remove the back"
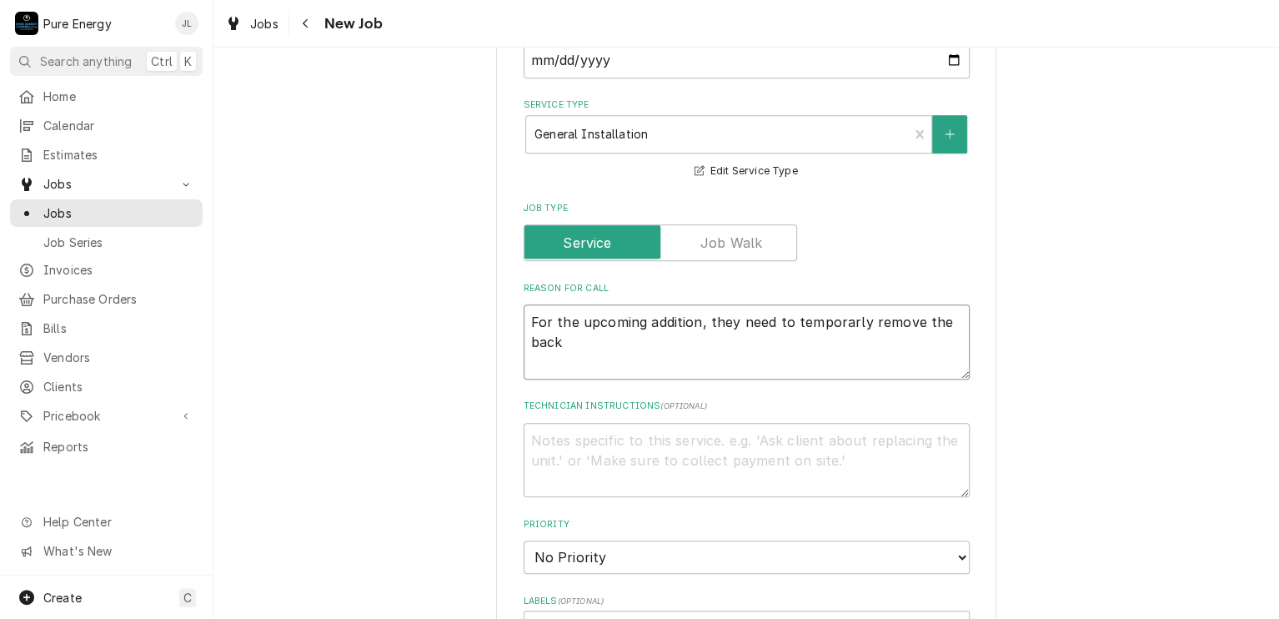
type textarea "x"
type textarea "For the upcoming addition, they need to temporarly remove the backu"
type textarea "x"
type textarea "For the upcoming addition, they need to temporarly remove the backu"
type textarea "x"
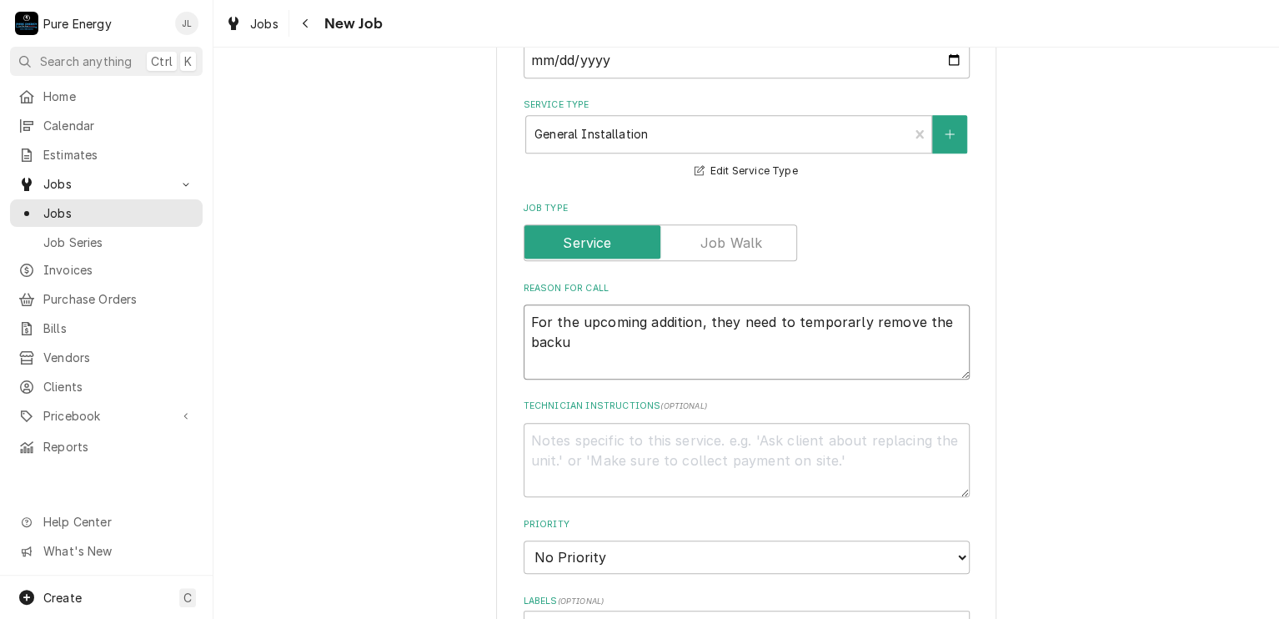
type textarea "For the upcoming addition, they need to temporarly remove the backu"
type textarea "x"
type textarea "For the upcoming addition, they need to temporarly remove the backup"
type textarea "x"
type textarea "For the upcoming addition, they need to temporarly remove the backup"
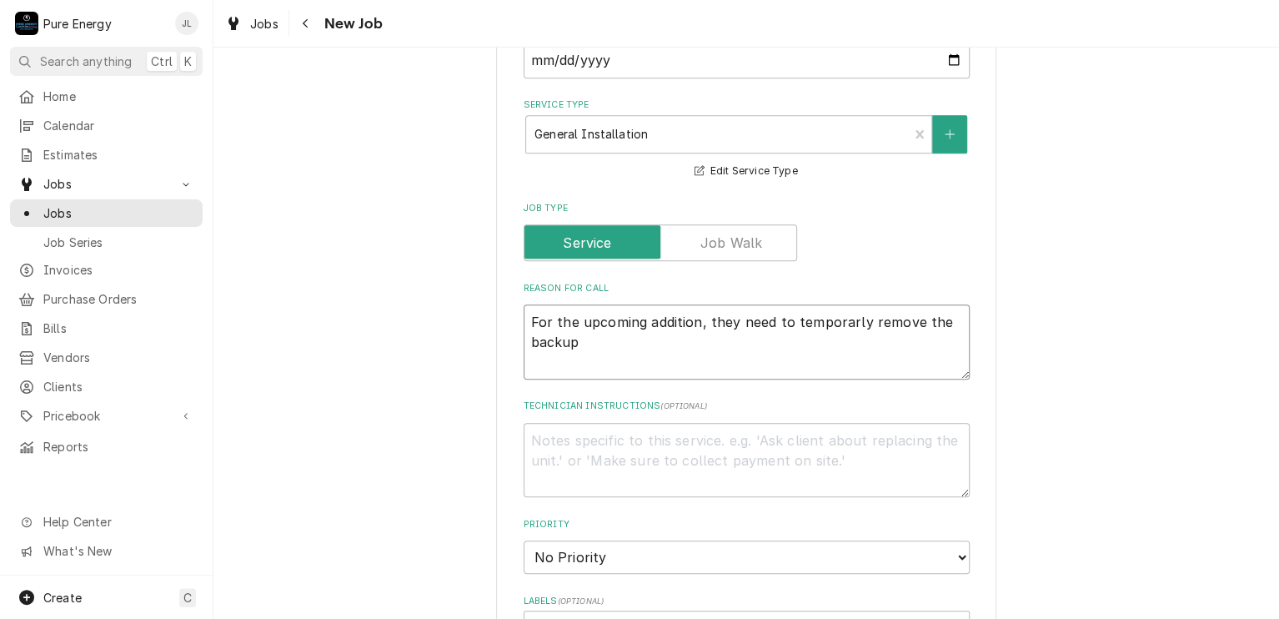
type textarea "x"
type textarea "For the upcoming addition, they need to temporarly remove the backup g"
type textarea "x"
type textarea "For the upcoming addition, they need to temporarly remove the backup gen"
type textarea "x"
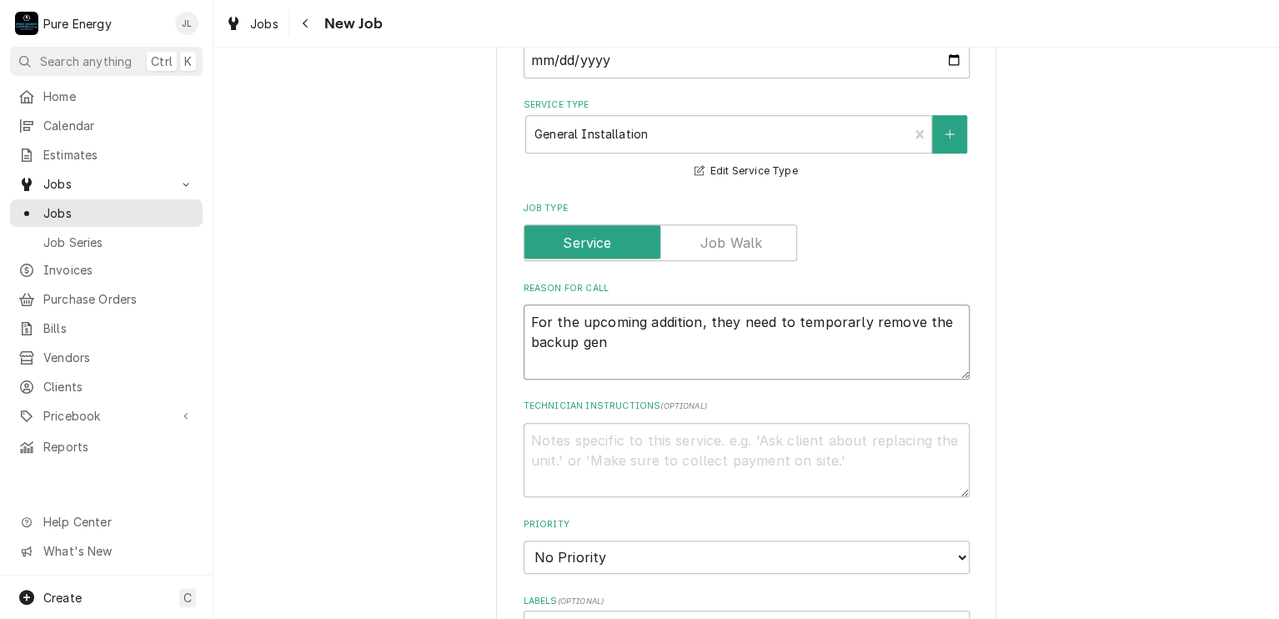
type textarea "For the upcoming addition, they need to temporarly remove the backup gene"
type textarea "x"
type textarea "For the upcoming addition, they need to temporarly remove the backup gener"
type textarea "x"
type textarea "For the upcoming addition, they need to temporarly remove the backup genera"
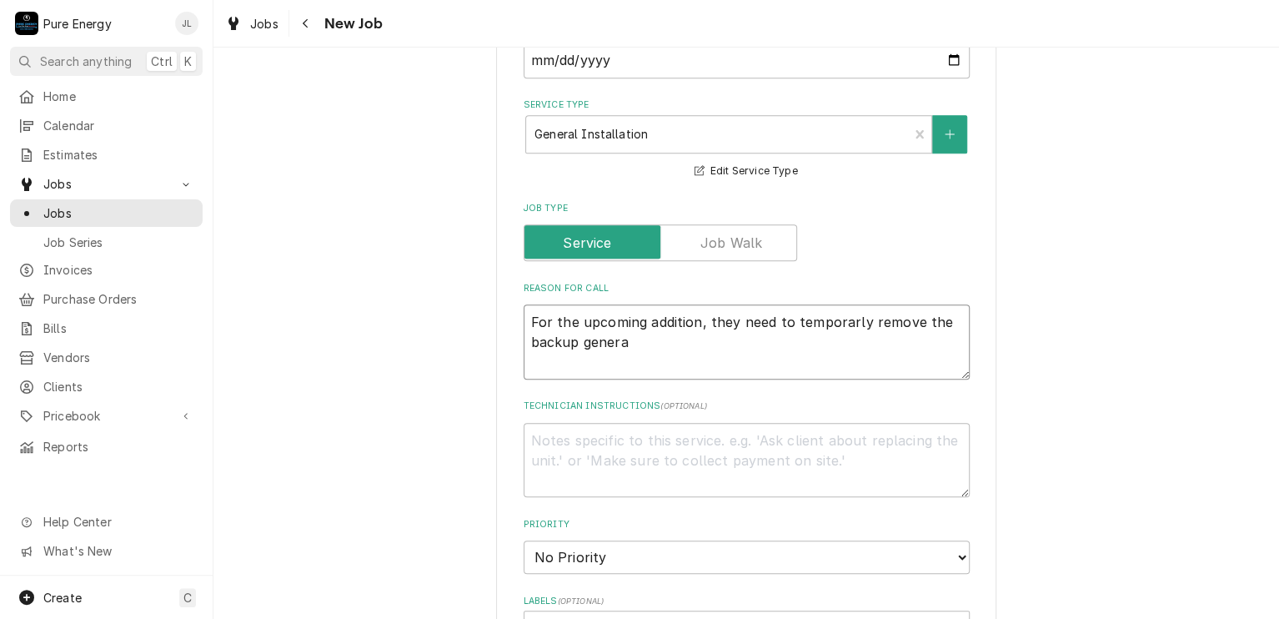
type textarea "x"
type textarea "For the upcoming addition, they need to temporarly remove the backup generato"
type textarea "x"
type textarea "For the upcoming addition, they need to temporarly remove the backup generator"
type textarea "x"
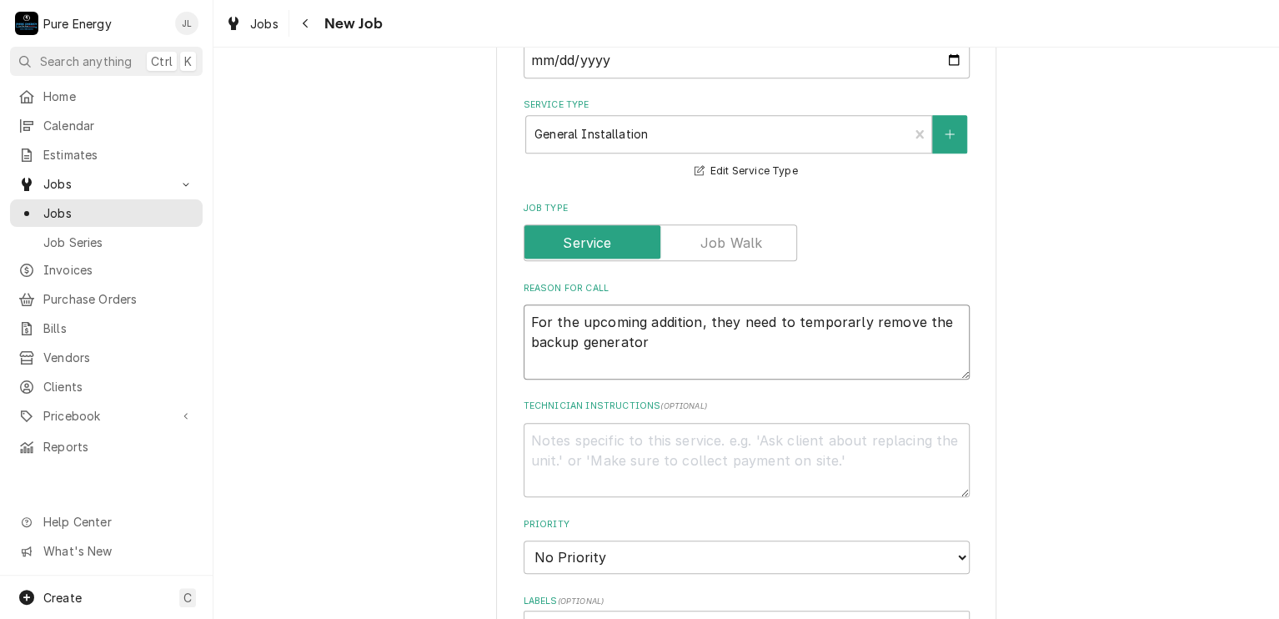
type textarea "For the upcoming addition, they need to temporarly remove the backup generator."
type textarea "x"
type textarea "For the upcoming addition, they need to temporarly remove the backup generator."
type textarea "x"
type textarea "For the upcoming addition, they need to temporarly remove the backup generator."
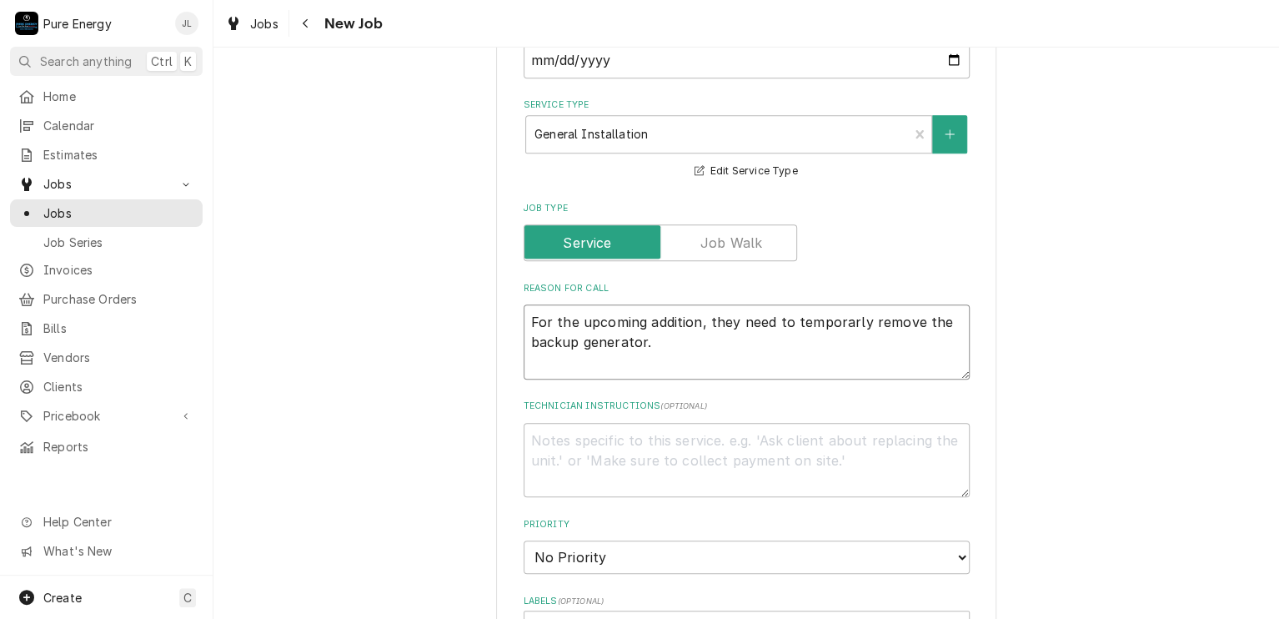
type textarea "x"
type textarea "For the upcoming addition, they need to temporarly remove the backup generator.…"
type textarea "x"
type textarea "For the upcoming addition, they need to temporarly remove the backup generator.…"
type textarea "x"
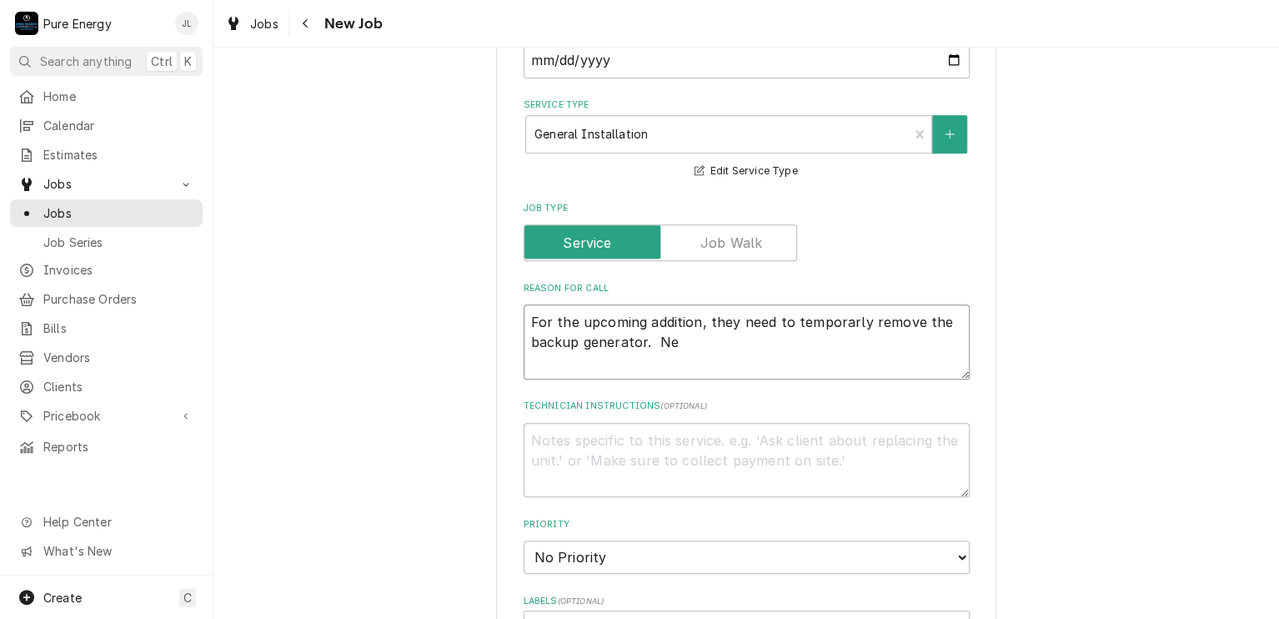
type textarea "For the upcoming addition, they need to temporarly remove the backup generator.…"
type textarea "x"
type textarea "For the upcoming addition, they need to temporarly remove the backup generator.…"
type textarea "x"
type textarea "For the upcoming addition, they need to temporarly remove the backup generator.…"
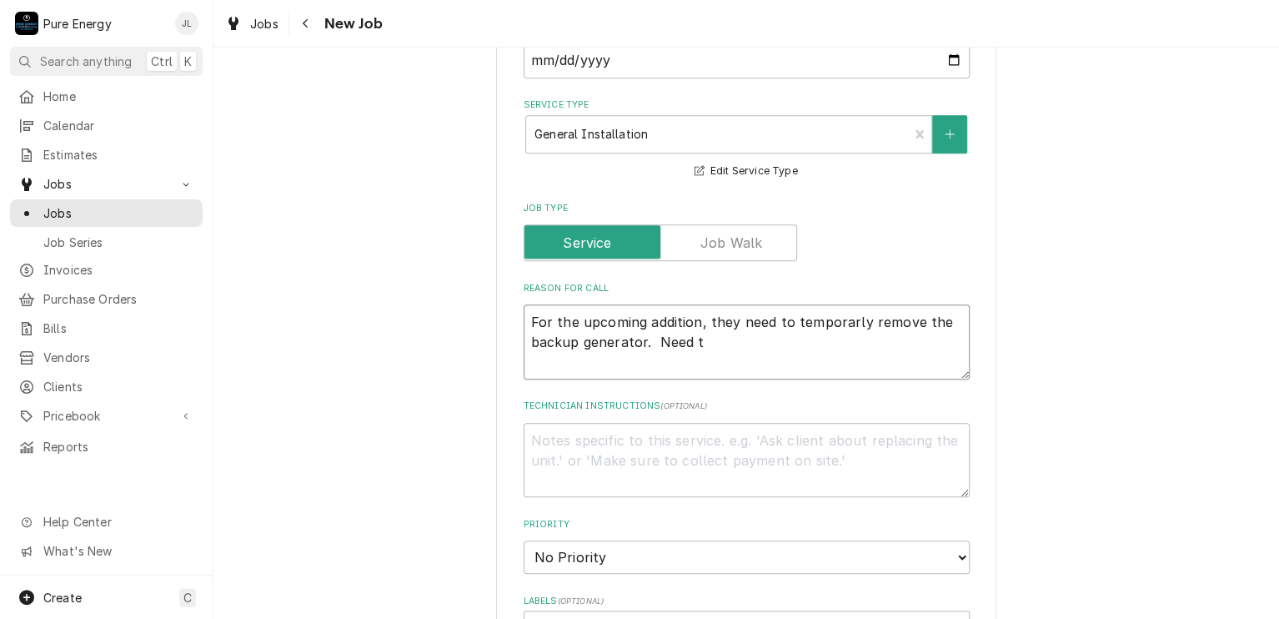
type textarea "x"
type textarea "For the upcoming addition, they need to temporarly remove the backup generator.…"
type textarea "x"
type textarea "For the upcoming addition, they need to temporarly remove the backup generator.…"
type textarea "x"
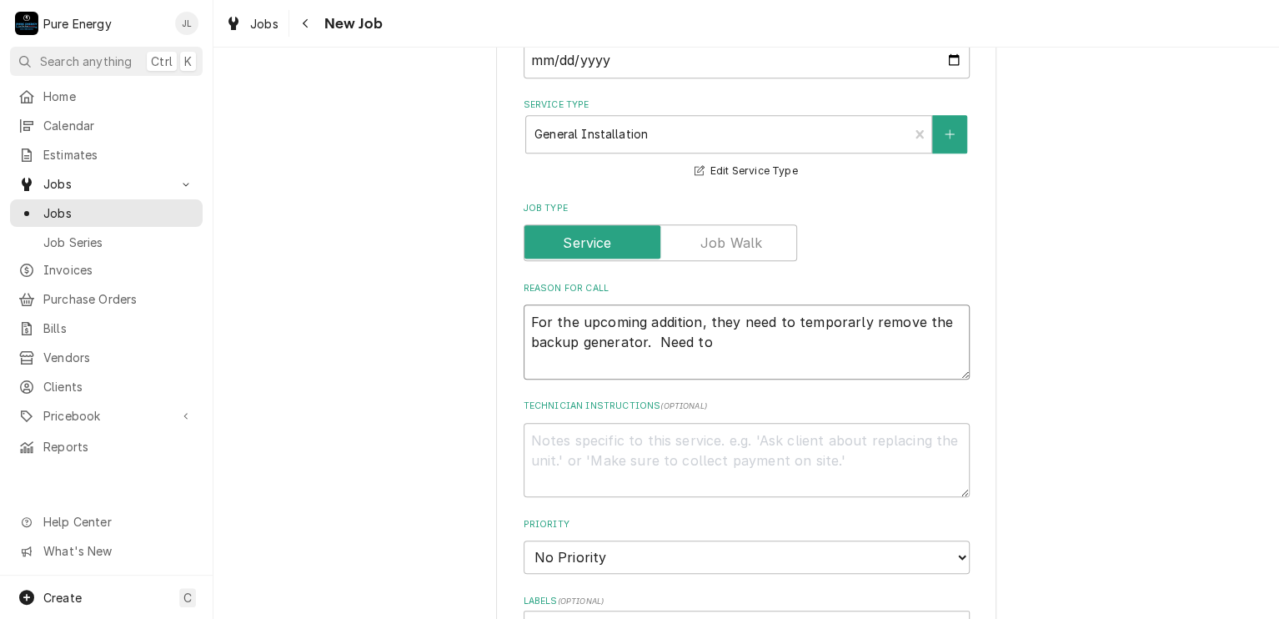
type textarea "For the upcoming addition, they need to temporarly remove the backup generator.…"
type textarea "x"
type textarea "For the upcoming addition, they need to temporarly remove the backup generator.…"
type textarea "x"
type textarea "For the upcoming addition, they need to temporarly remove the backup generator.…"
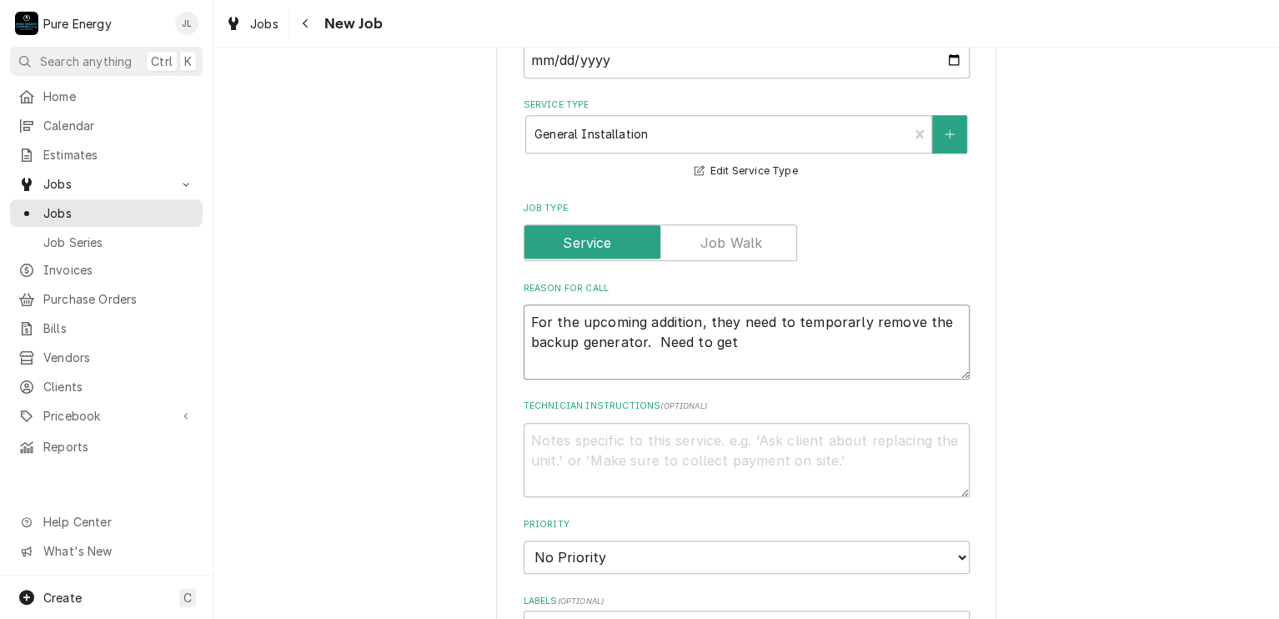
type textarea "x"
type textarea "For the upcoming addition, they need to temporarly remove the backup generator.…"
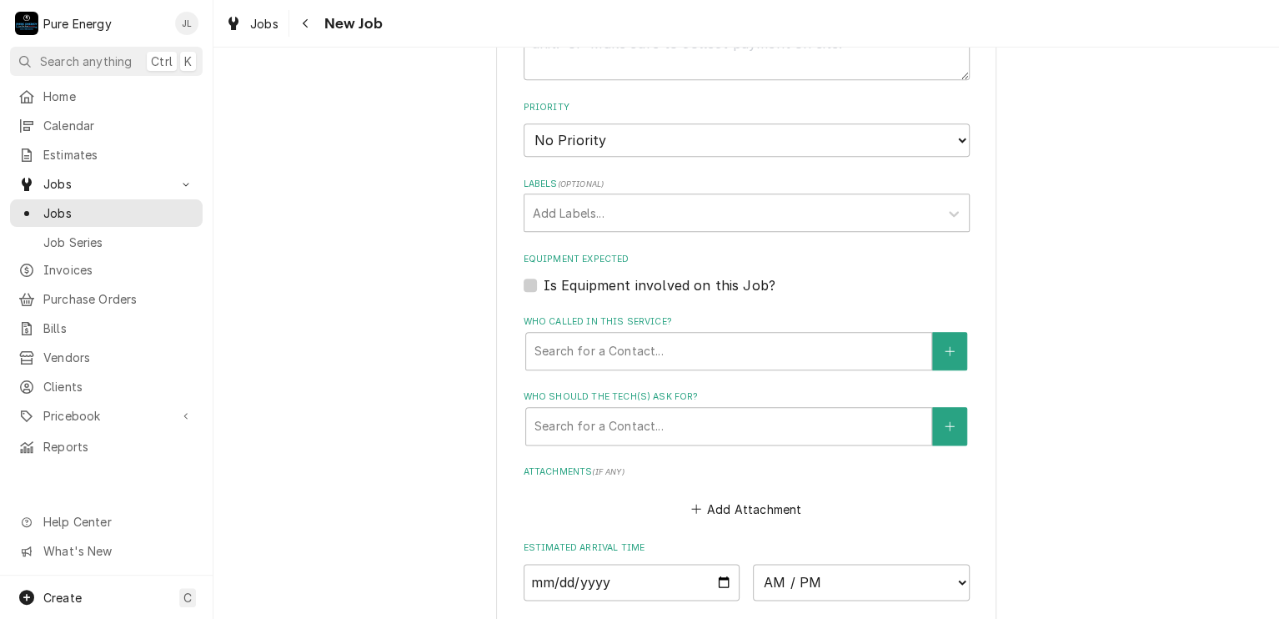
scroll to position [1000, 0]
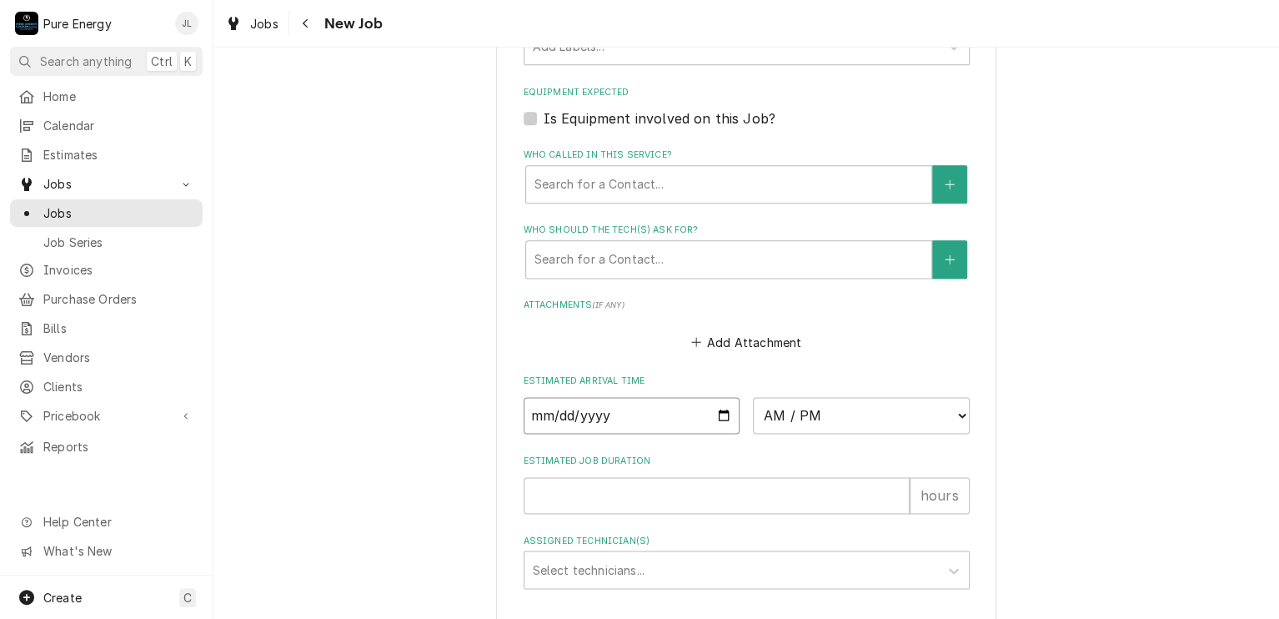
click at [719, 409] on input "Date" at bounding box center [632, 415] width 217 height 37
click at [956, 406] on select "AM / PM 6:00 AM 6:15 AM 6:30 AM 6:45 AM 7:00 AM 7:15 AM 7:30 AM 7:45 AM 8:00 AM…" at bounding box center [861, 415] width 217 height 37
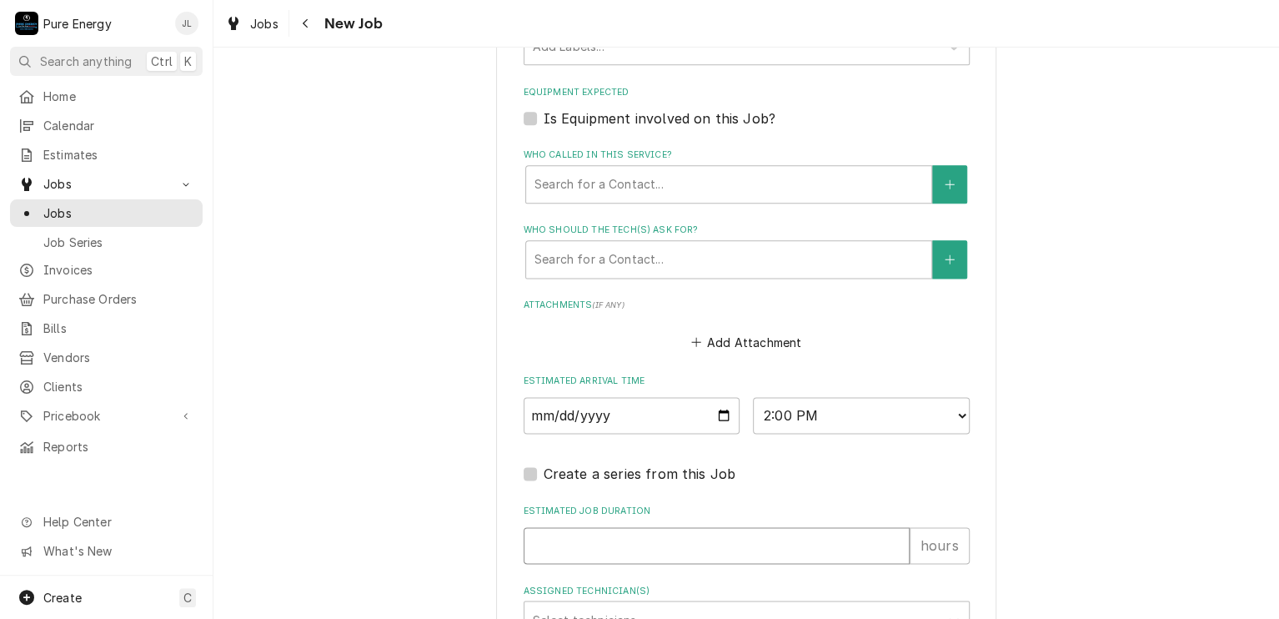
click at [658, 529] on input "Estimated Job Duration" at bounding box center [717, 545] width 386 height 37
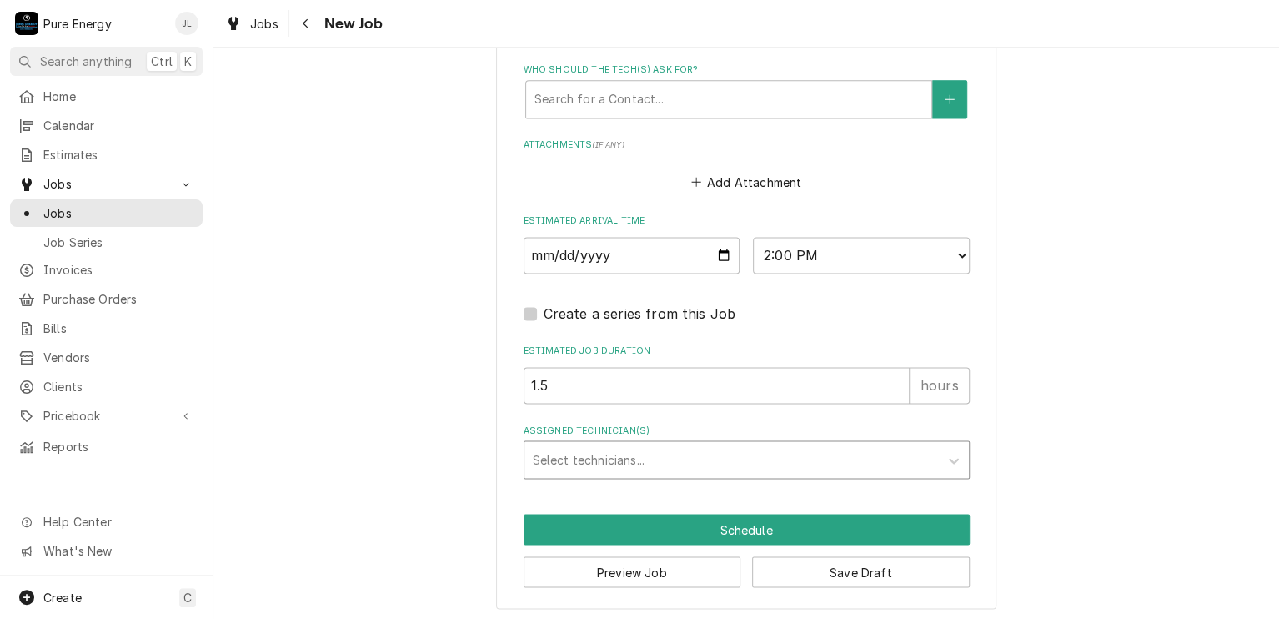
click at [707, 451] on div "Assigned Technician(s)" at bounding box center [732, 459] width 398 height 30
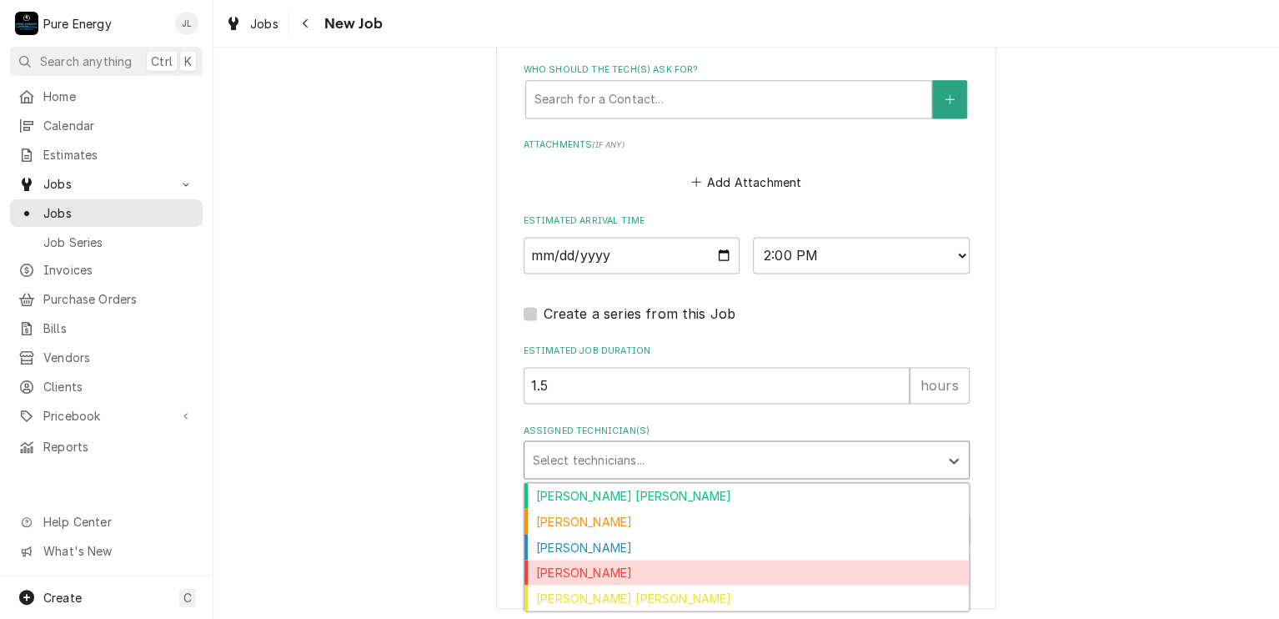
click at [685, 565] on div "James Linnenkamp" at bounding box center [746, 572] width 444 height 26
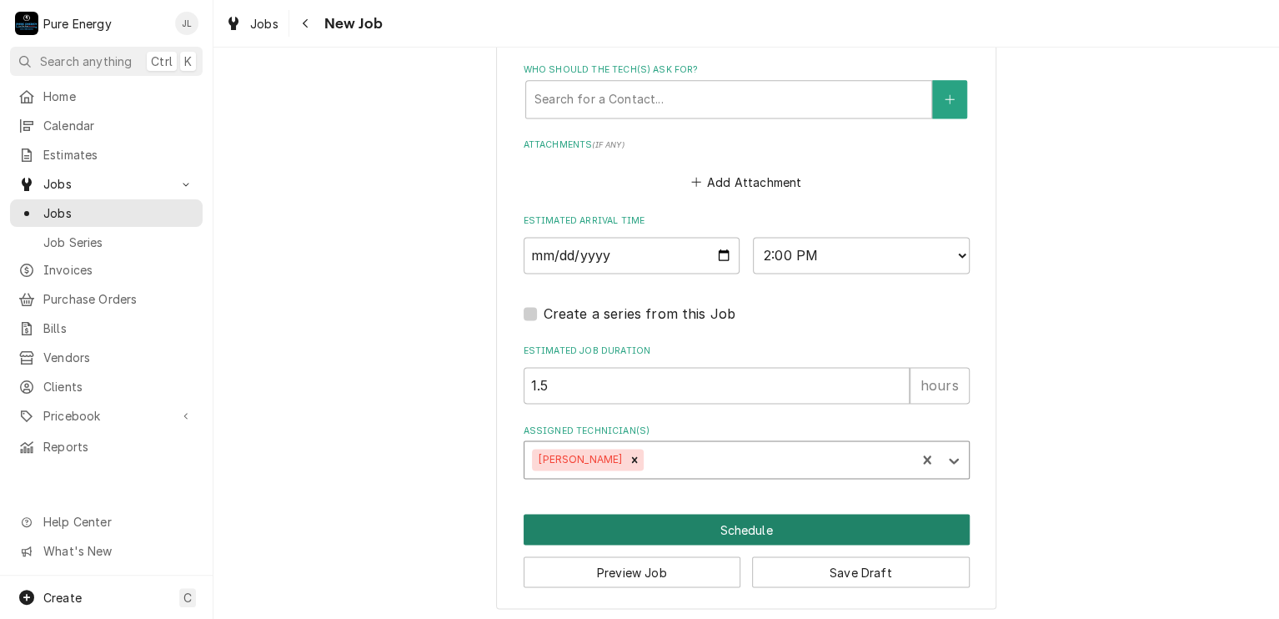
click at [704, 519] on button "Schedule" at bounding box center [747, 529] width 446 height 31
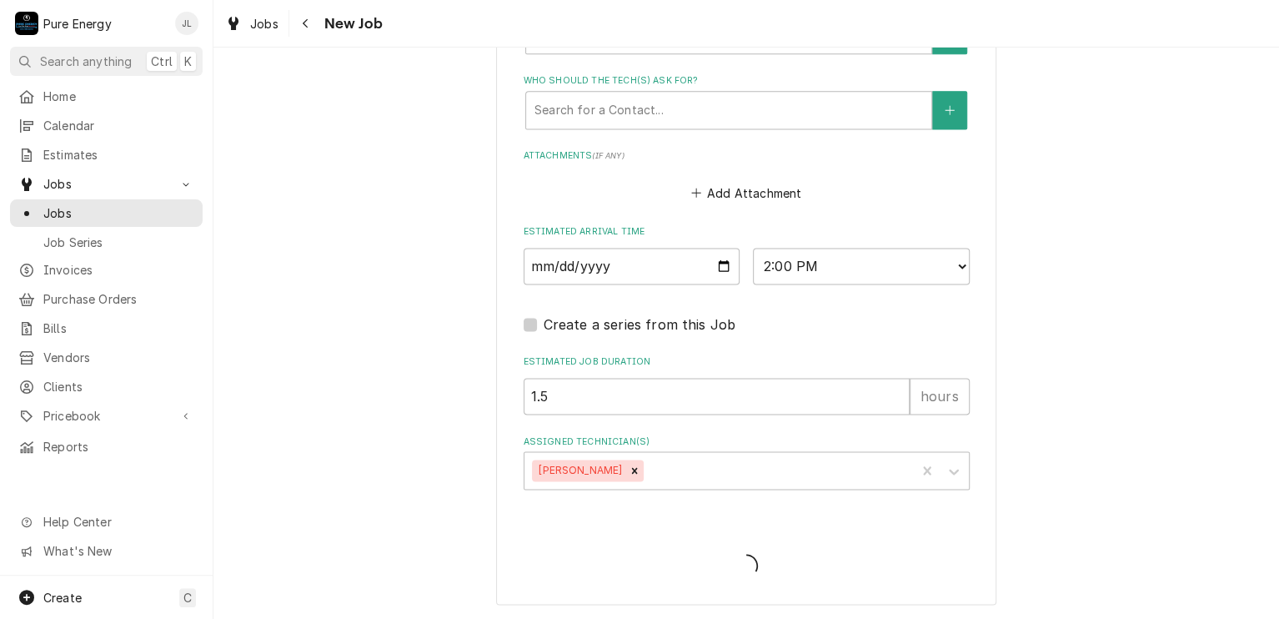
scroll to position [1146, 0]
